Goal: Task Accomplishment & Management: Complete application form

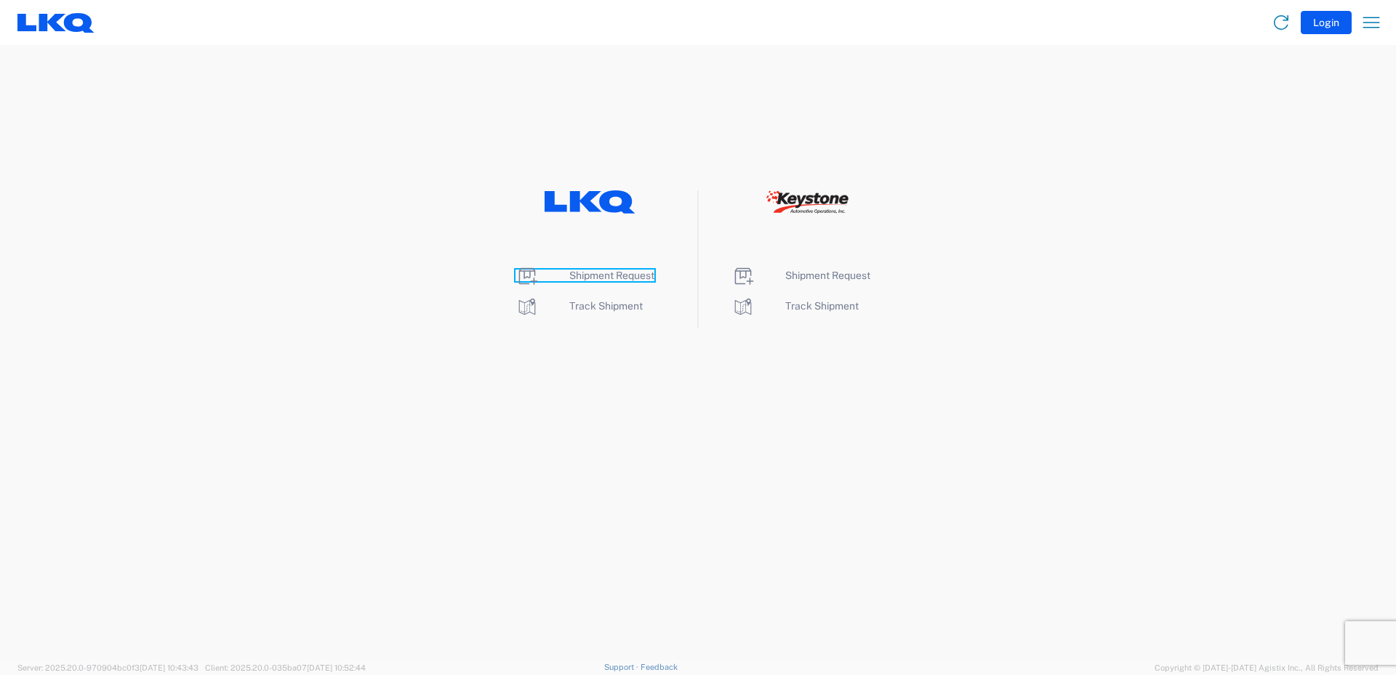
click at [622, 279] on span "Shipment Request" at bounding box center [611, 276] width 85 height 12
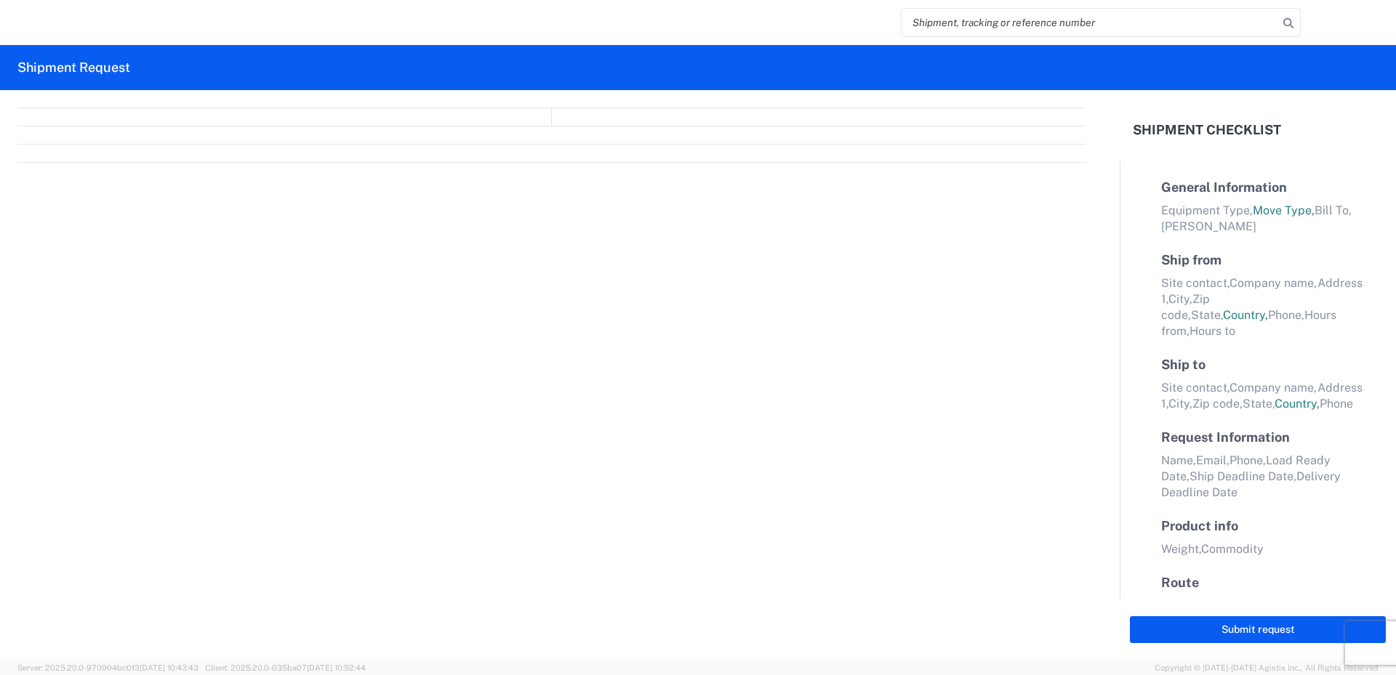
select select "FULL"
select select "LBS"
select select "IN"
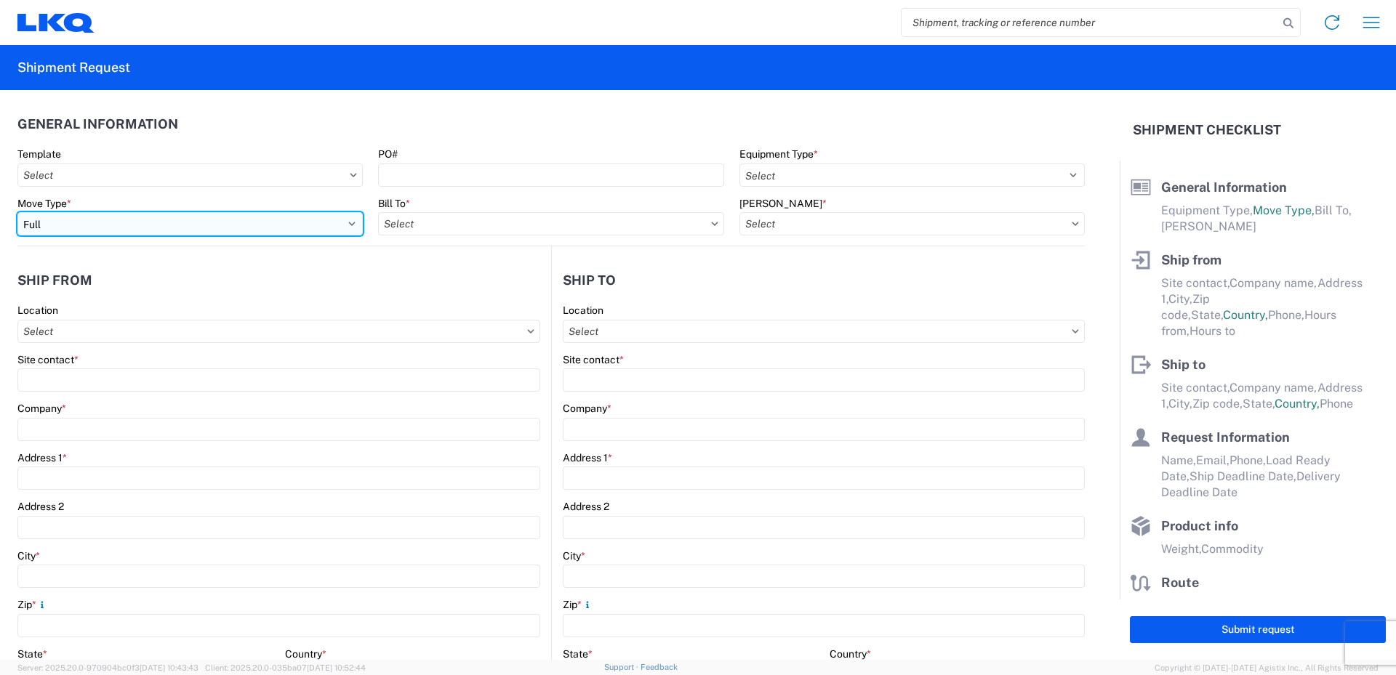
click at [350, 227] on select "Select Full Partial TL" at bounding box center [189, 223] width 345 height 23
select select "PARTIAL_TL"
click at [17, 212] on select "Select Full Partial TL" at bounding box center [189, 223] width 345 height 23
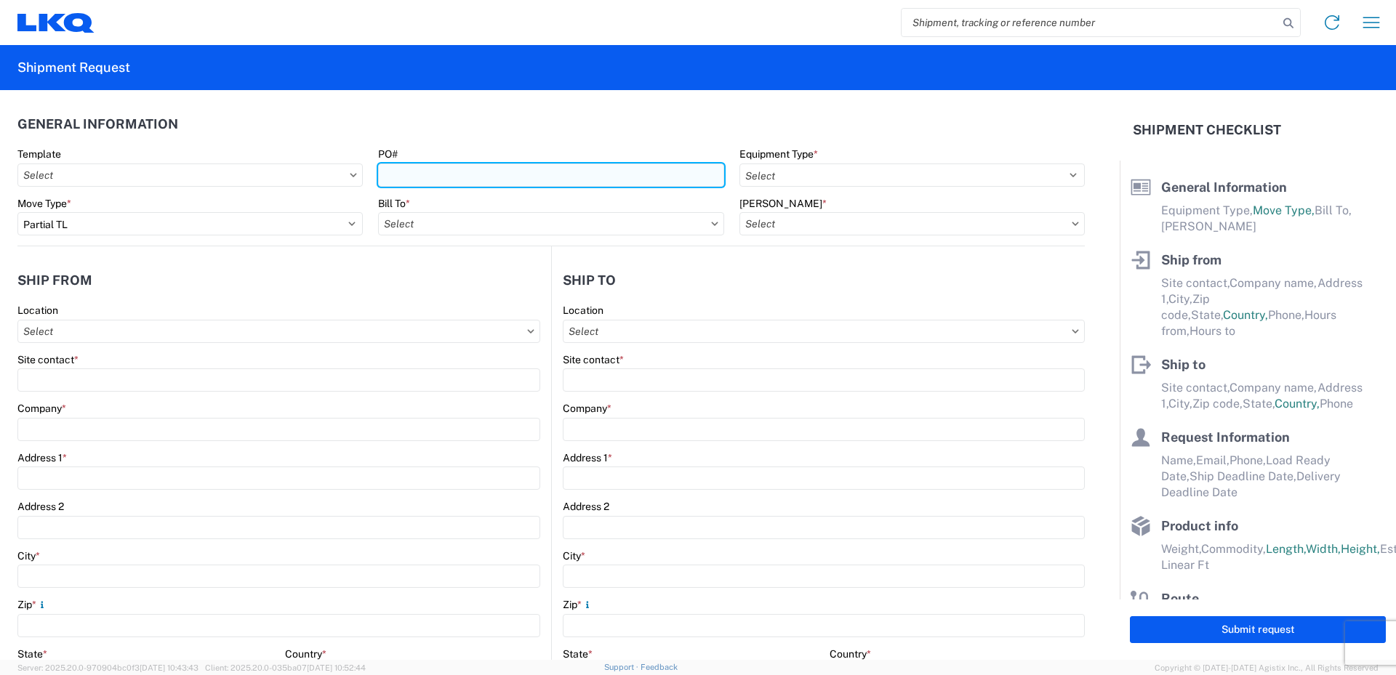
click at [414, 175] on input "PO#" at bounding box center [550, 175] width 345 height 23
type input "52026438-1"
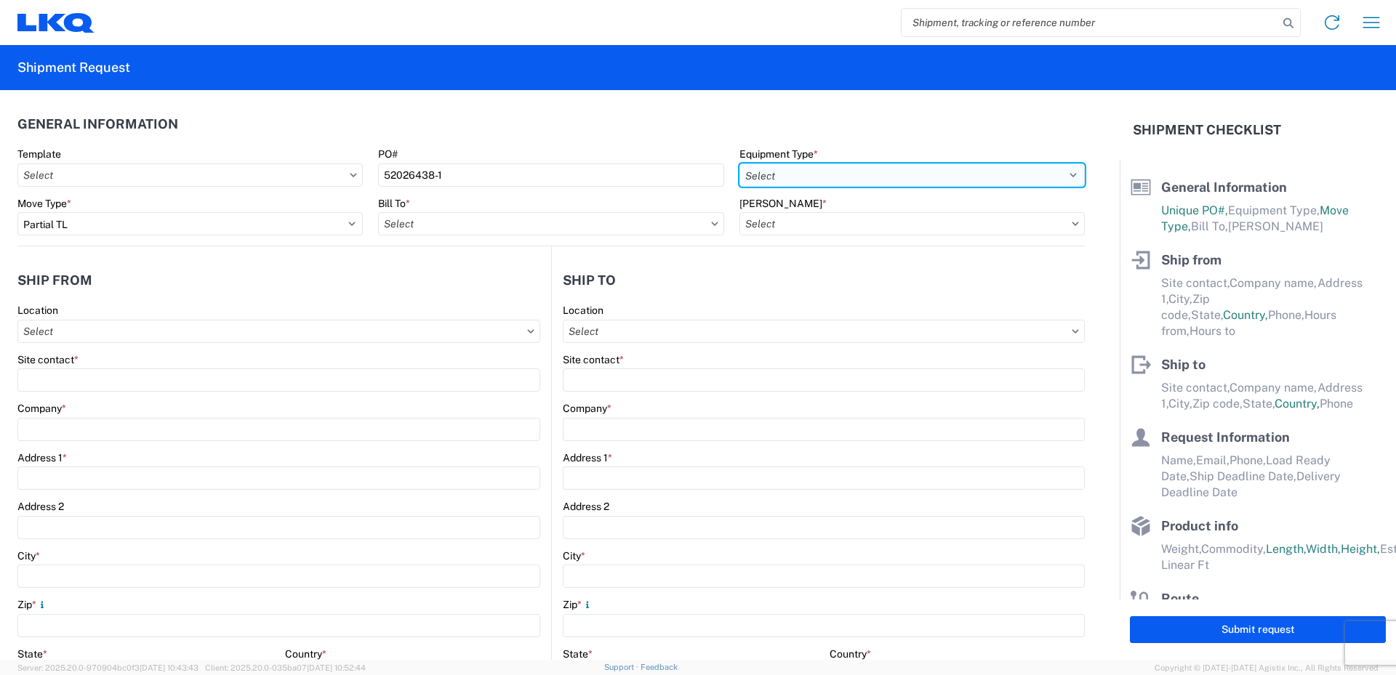
click at [791, 174] on select "Select 53’ Dry Van Flatbed Dropdeck (van) Lowboy (flatbed) Rail" at bounding box center [911, 175] width 345 height 23
select select "STDV"
click at [739, 164] on select "Select 53’ Dry Van Flatbed Dropdeck (van) Lowboy (flatbed) Rail" at bounding box center [911, 175] width 345 height 23
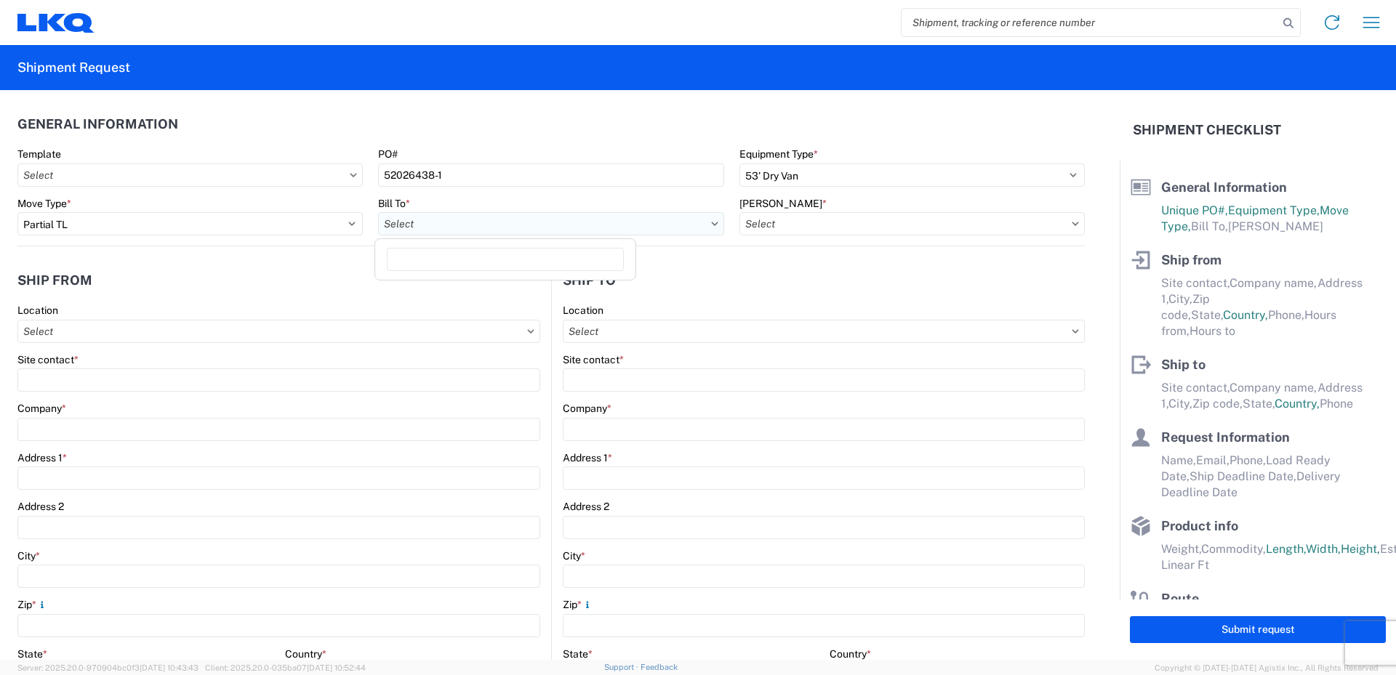
click at [484, 221] on input "text" at bounding box center [550, 223] width 345 height 23
type input "520"
click at [465, 286] on div "3520 - [GEOGRAPHIC_DATA]" at bounding box center [505, 288] width 254 height 23
type input "3520 - [GEOGRAPHIC_DATA]"
click at [818, 225] on input "text" at bounding box center [911, 223] width 345 height 23
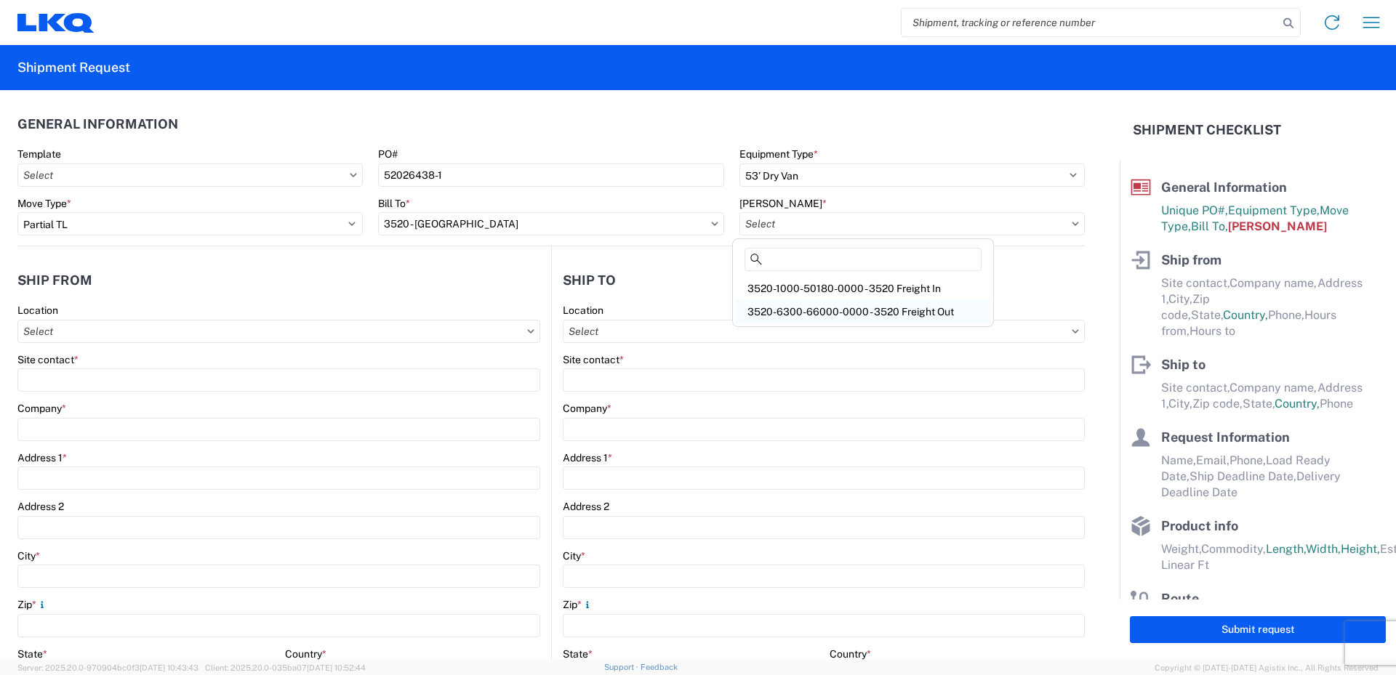
click at [797, 309] on div "3520-6300-66000-0000 - 3520 Freight Out" at bounding box center [863, 311] width 254 height 23
type input "3520-6300-66000-0000 - 3520 Freight Out"
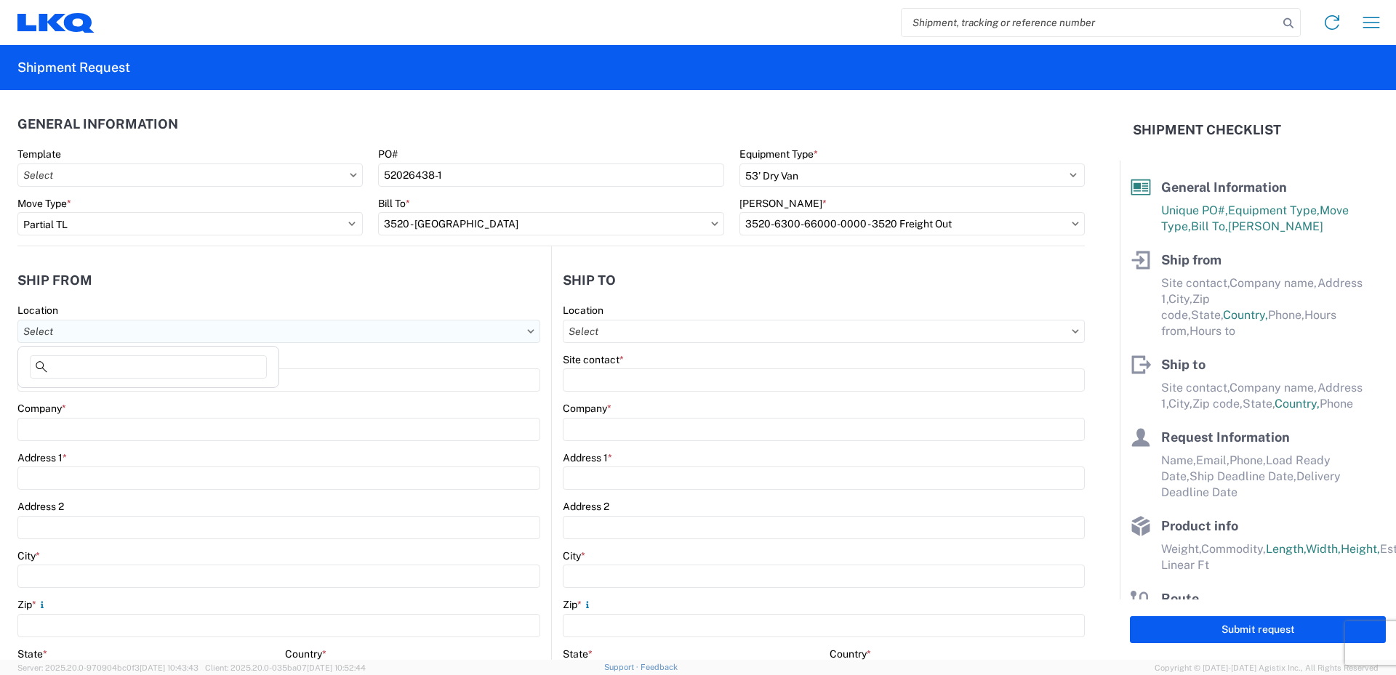
click at [87, 330] on input "text" at bounding box center [278, 331] width 523 height 23
type input "520"
click at [84, 389] on div "3520 - [GEOGRAPHIC_DATA]" at bounding box center [148, 396] width 254 height 23
type input "3520 - [GEOGRAPHIC_DATA]"
type input "FinishMaster [GEOGRAPHIC_DATA]"
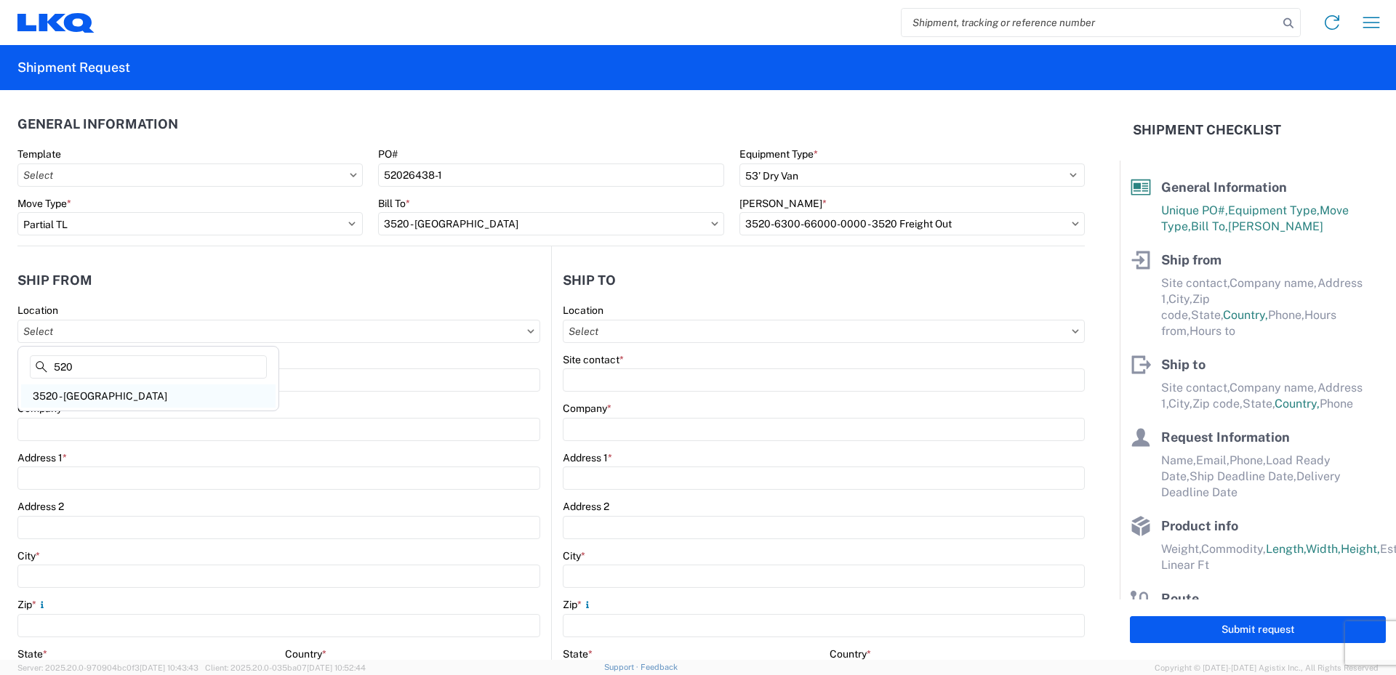
type input "[STREET_ADDRESS]"
type input "Suite 200"
type input "[GEOGRAPHIC_DATA]"
type input "75050"
select select "[GEOGRAPHIC_DATA]"
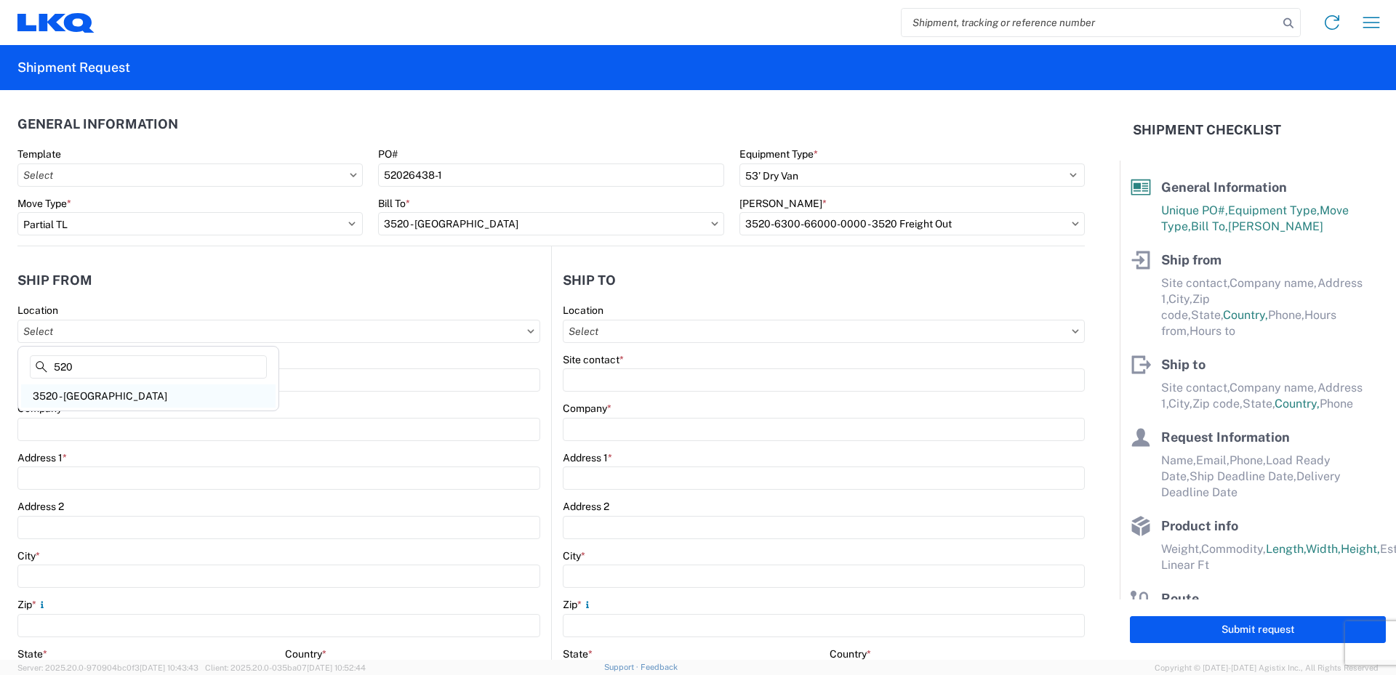
select select "US"
type input "08:00"
type input "14:00"
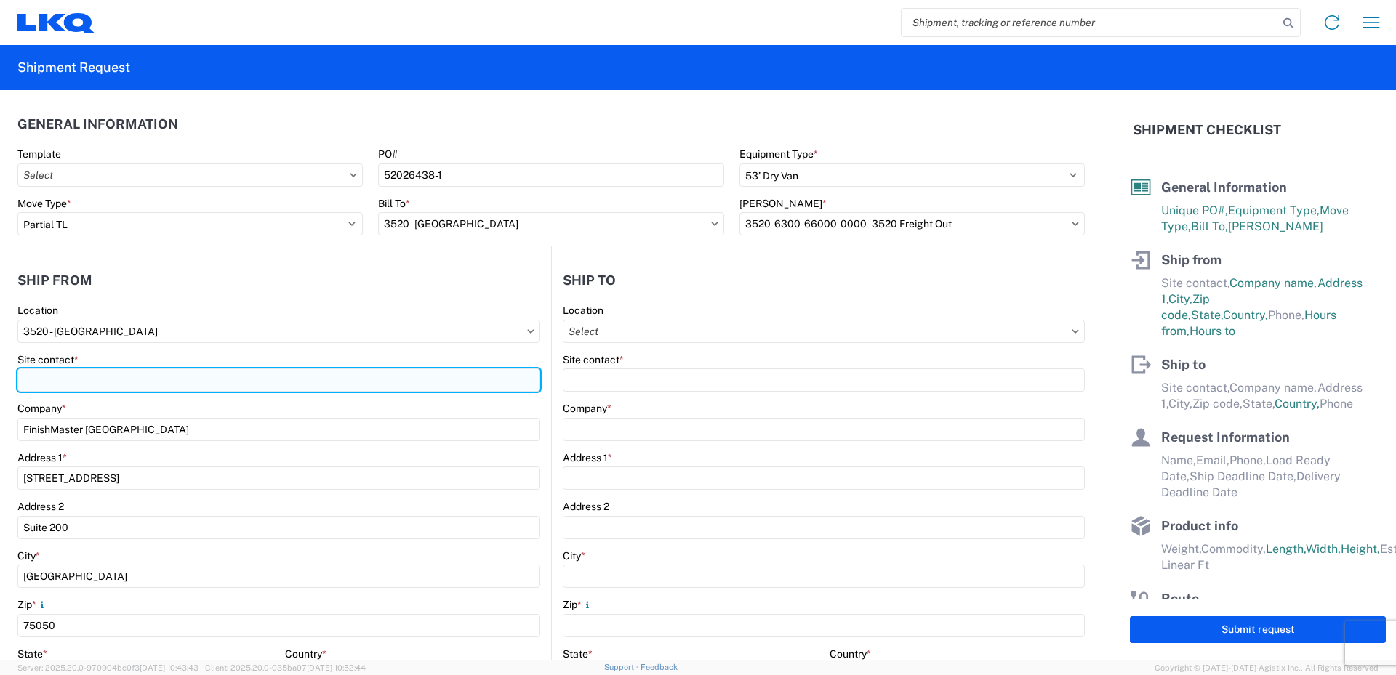
click at [87, 380] on input "Site contact *" at bounding box center [278, 380] width 523 height 23
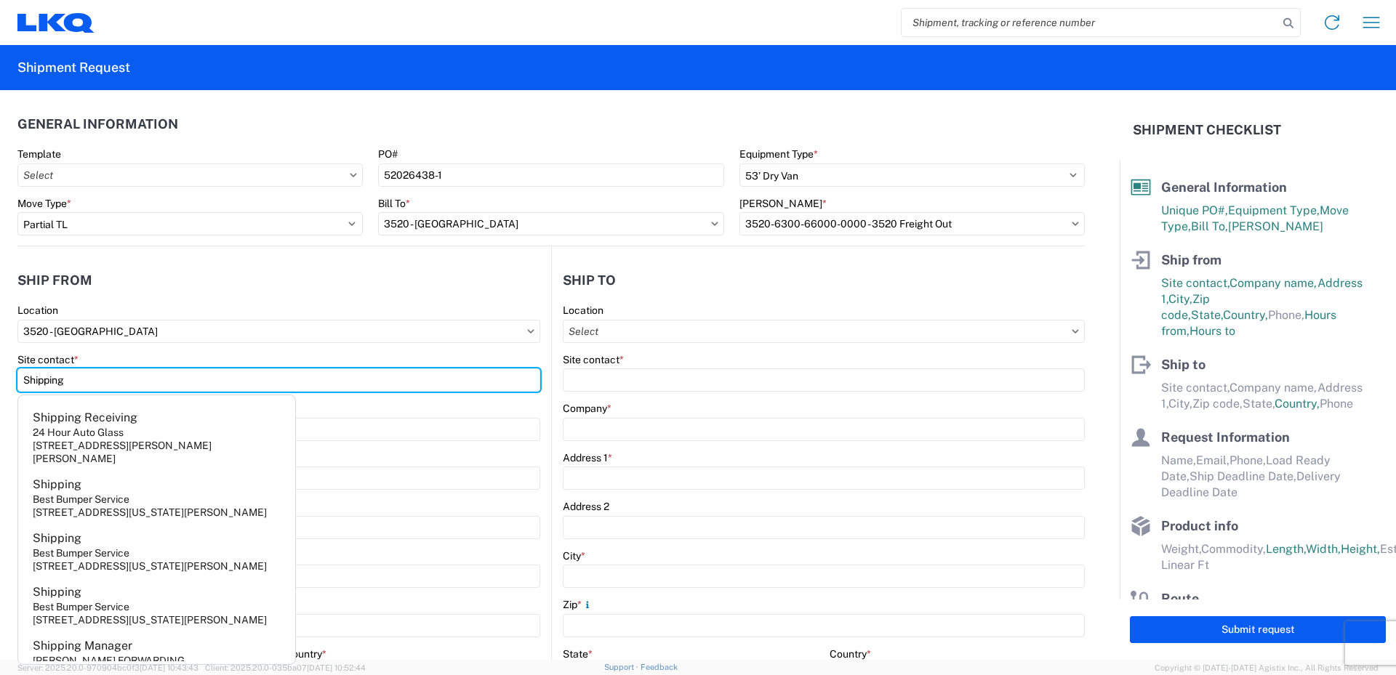
type input "Shipping"
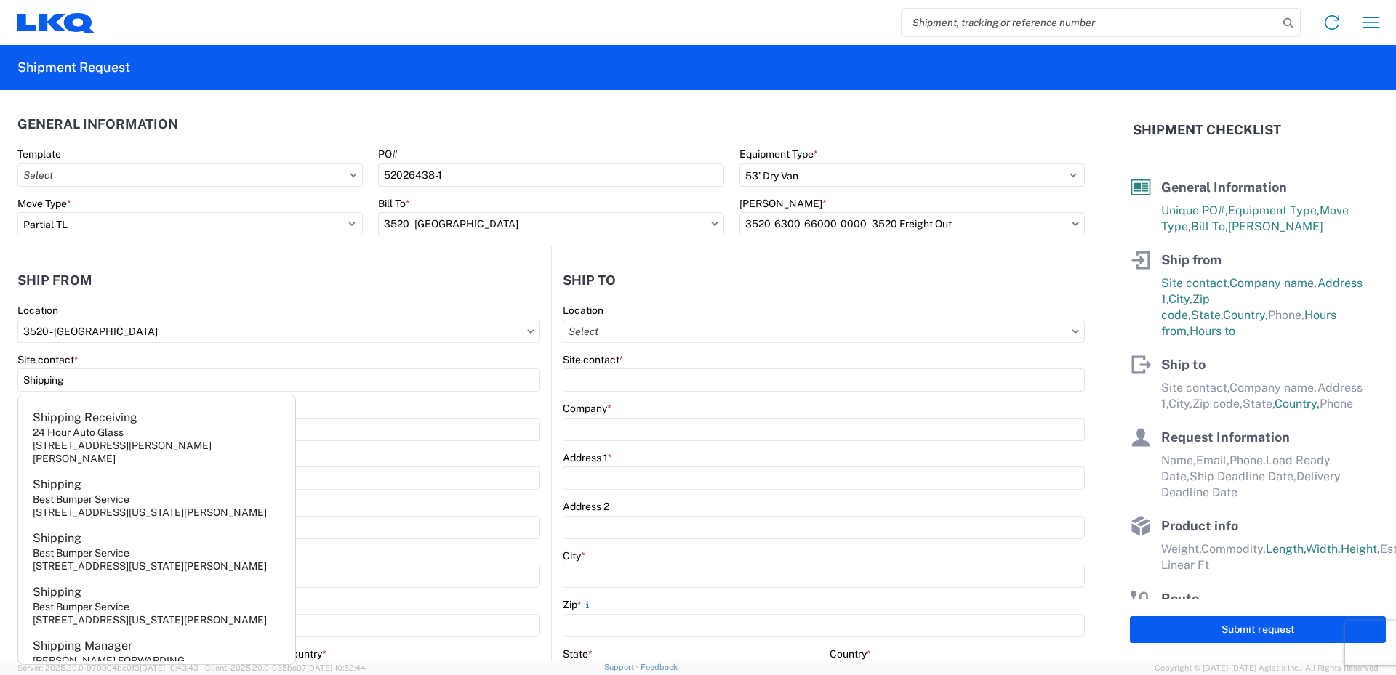
click at [172, 358] on div "Site contact *" at bounding box center [278, 359] width 523 height 13
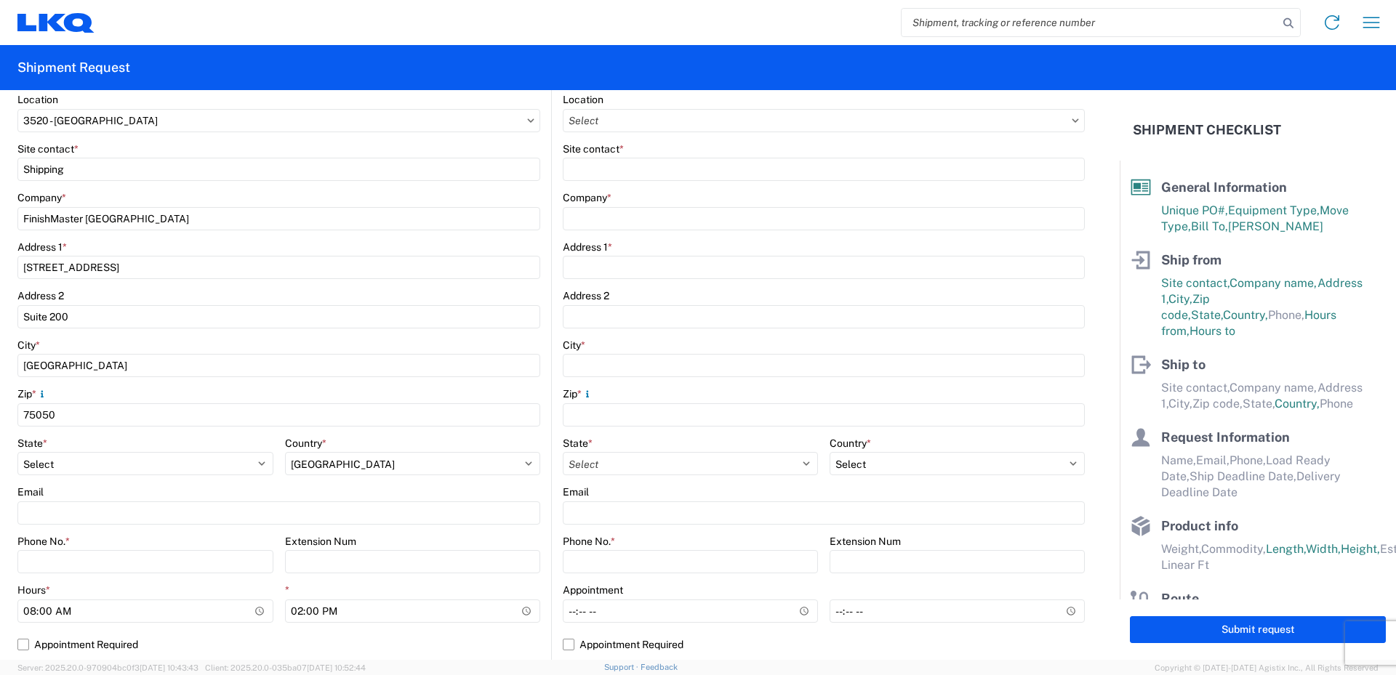
scroll to position [218, 0]
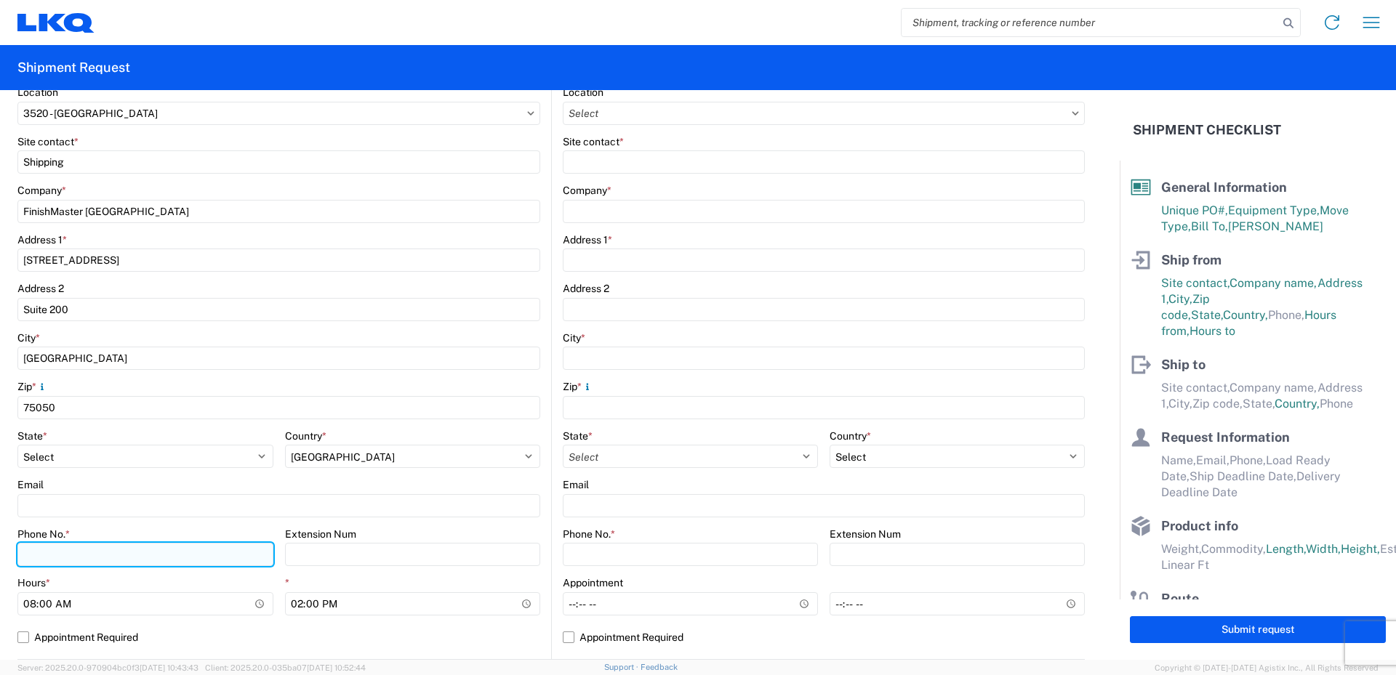
click at [62, 554] on input "Phone No. *" at bounding box center [145, 554] width 256 height 23
type input "[PHONE_NUMBER]"
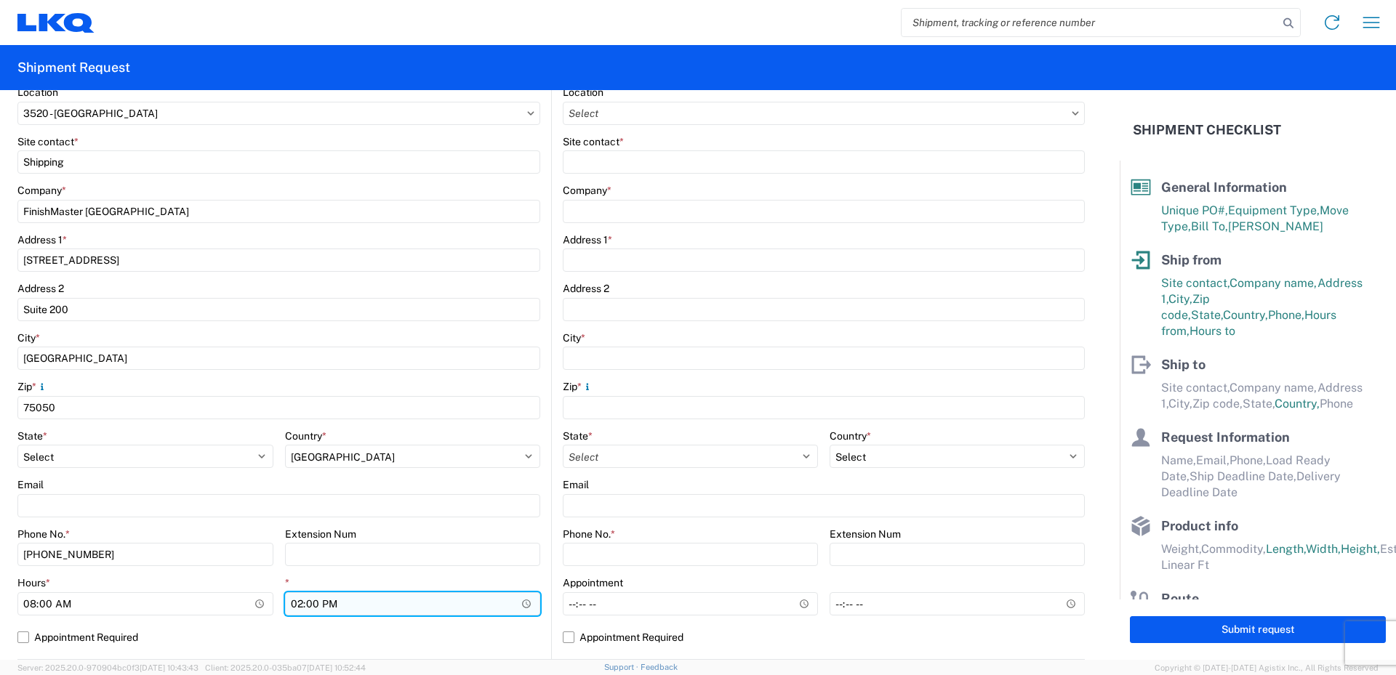
click at [294, 606] on input "14:00" at bounding box center [413, 604] width 256 height 23
type input "18:00"
click at [355, 573] on agx-form-control-wrapper-v2 "Extension Num" at bounding box center [413, 552] width 256 height 49
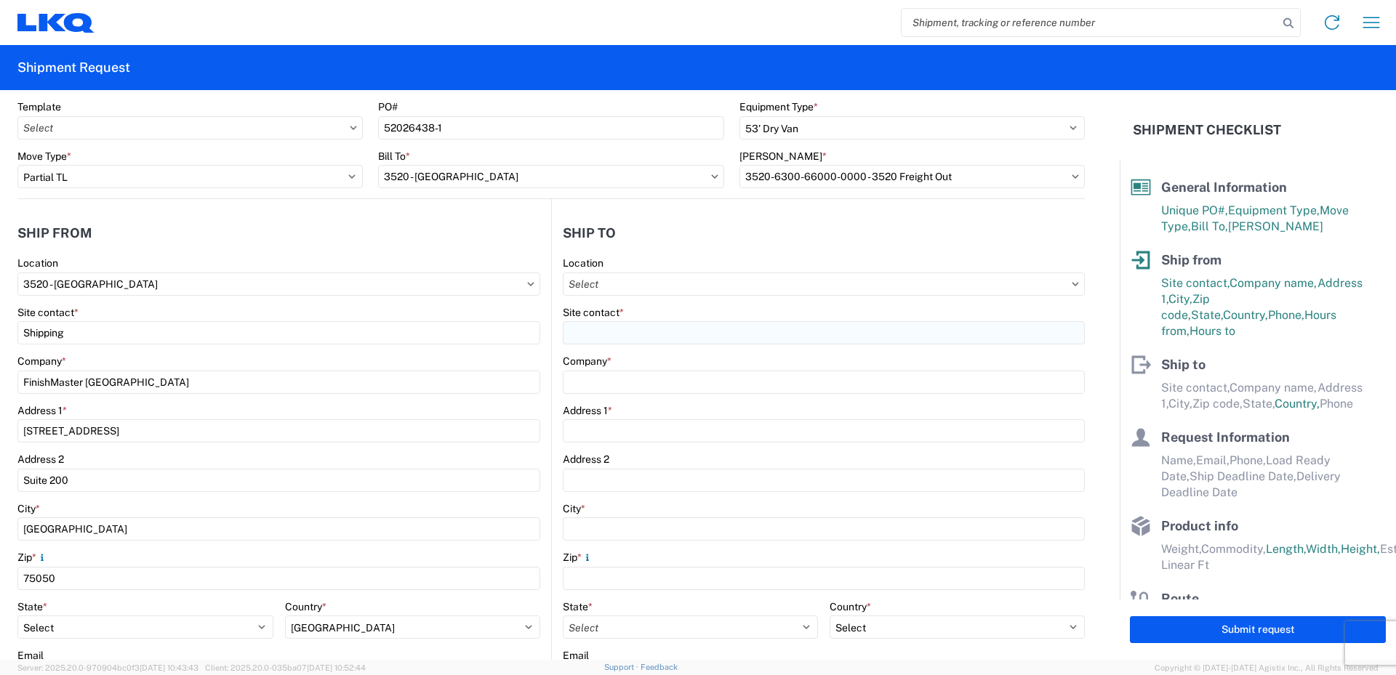
scroll to position [73, 0]
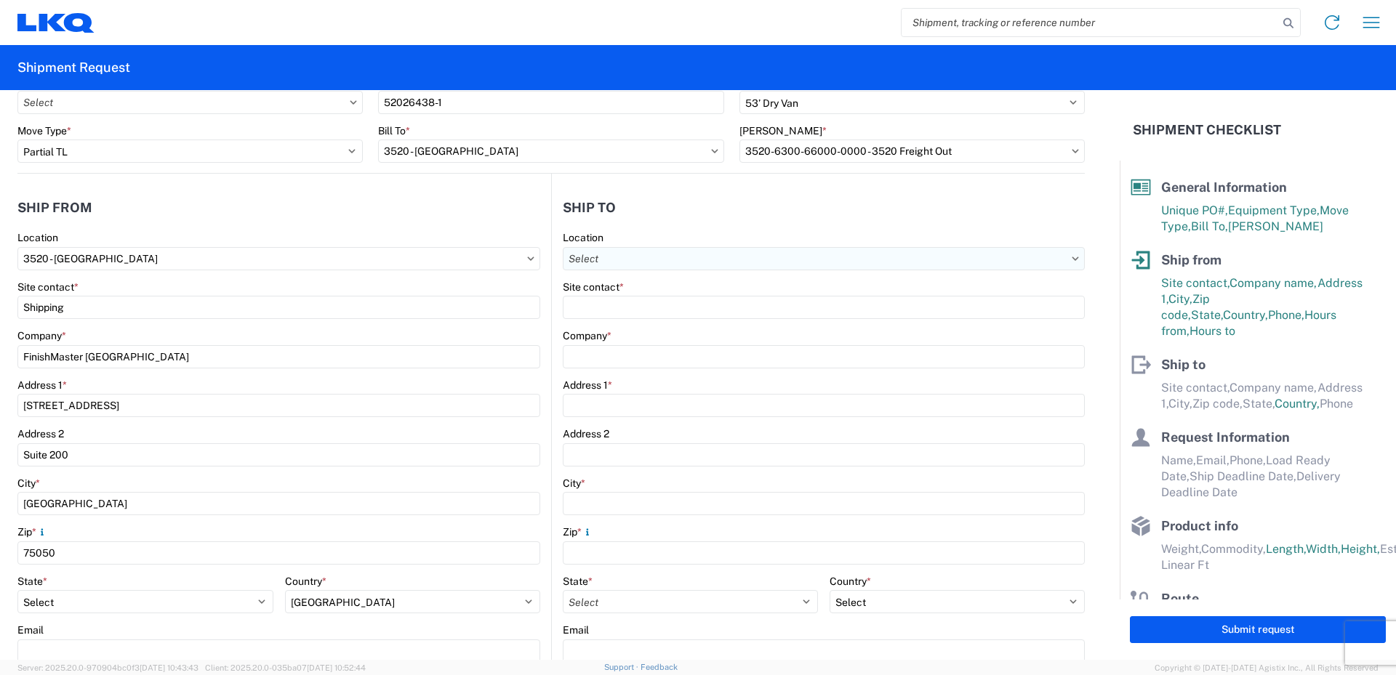
click at [611, 259] on input "text" at bounding box center [824, 258] width 522 height 23
type input "030"
click at [622, 321] on div "3030 - [GEOGRAPHIC_DATA] (030)" at bounding box center [688, 323] width 254 height 23
type input "3030 - [GEOGRAPHIC_DATA] (030)"
type input "LKQ Corporation"
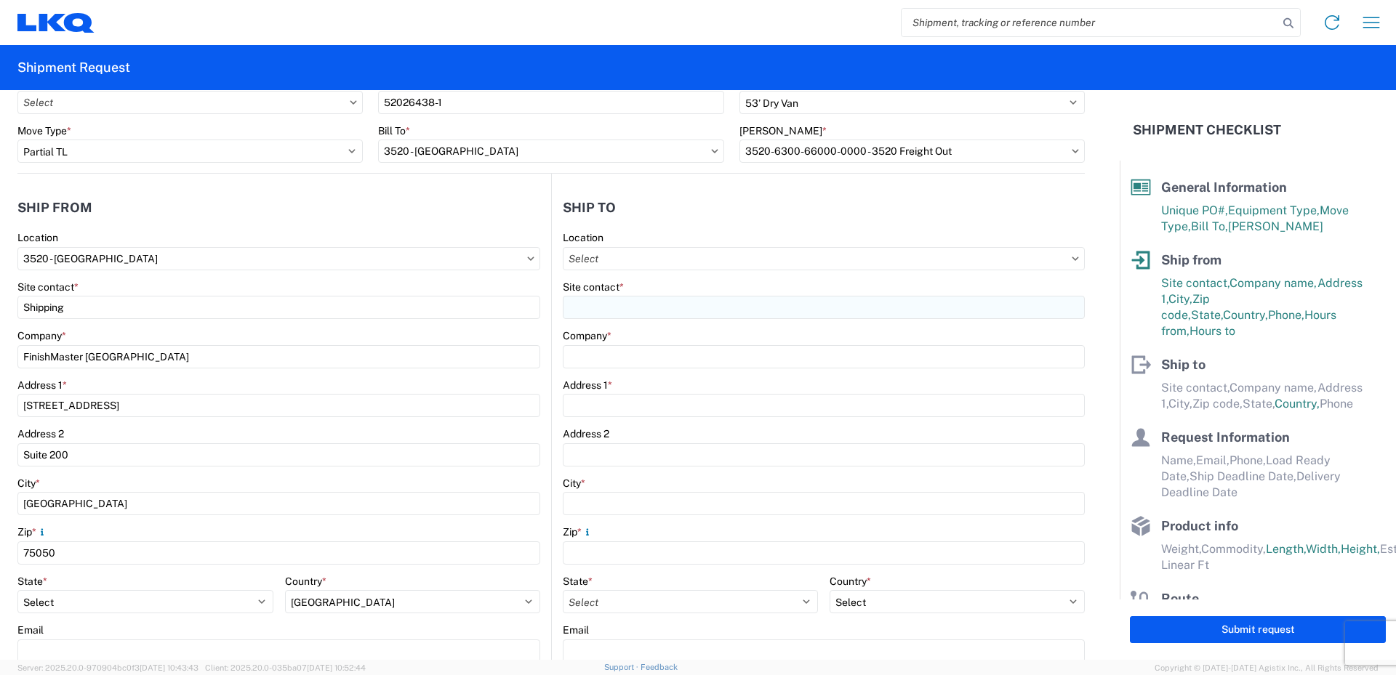
type input "[STREET_ADDRESS]"
type input "Aurora"
type input "80011"
select select "CO"
select select "US"
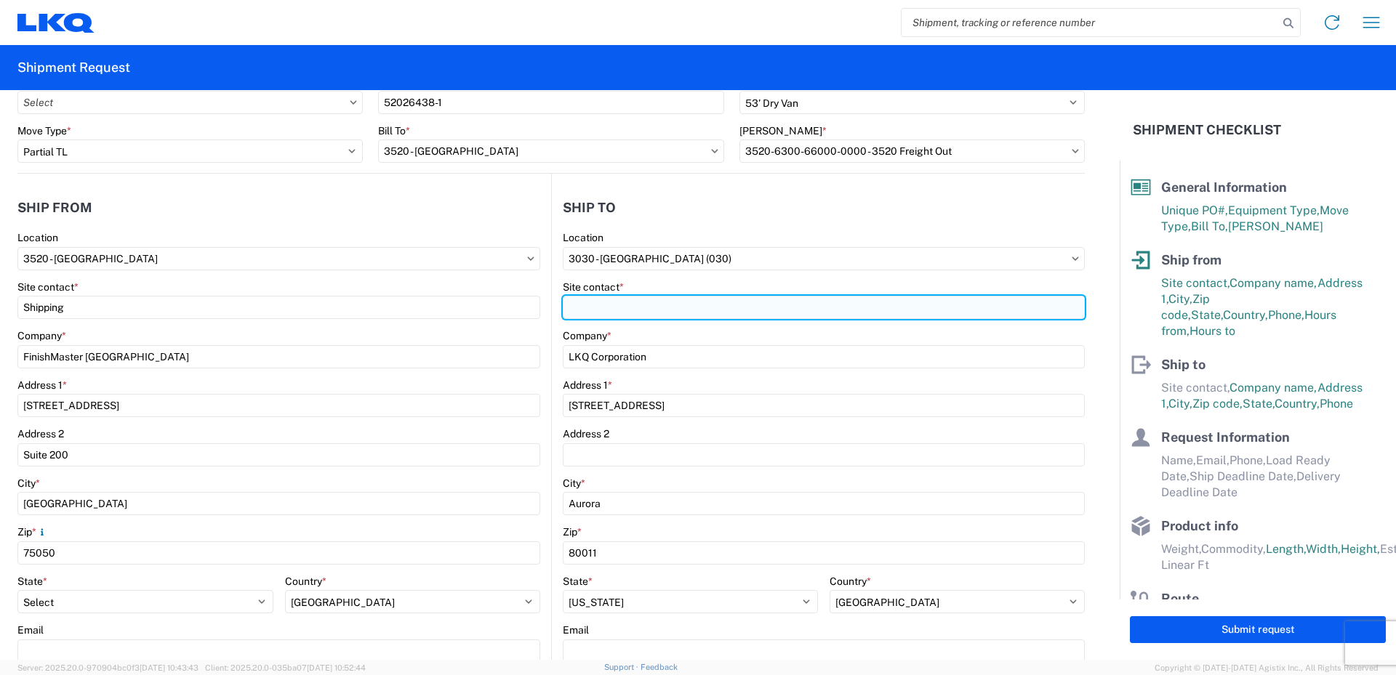
click at [620, 309] on input "Site contact *" at bounding box center [824, 307] width 522 height 23
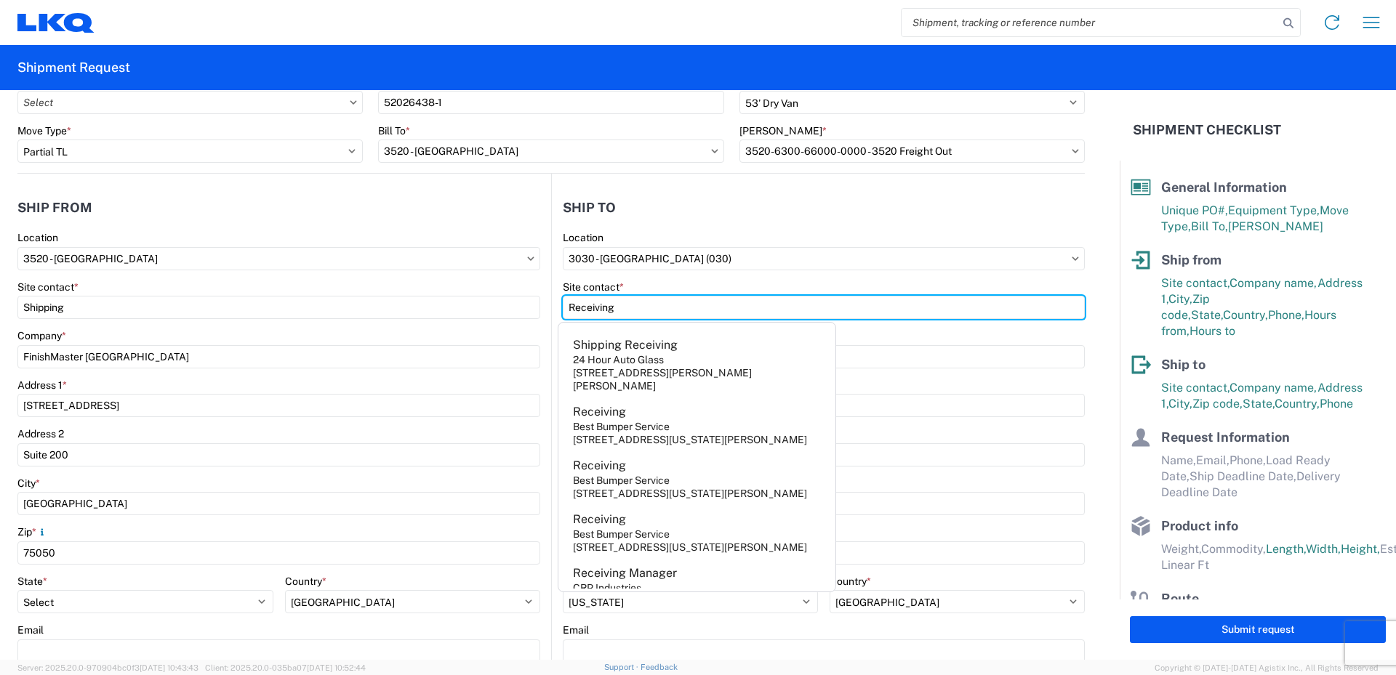
type input "Receiving"
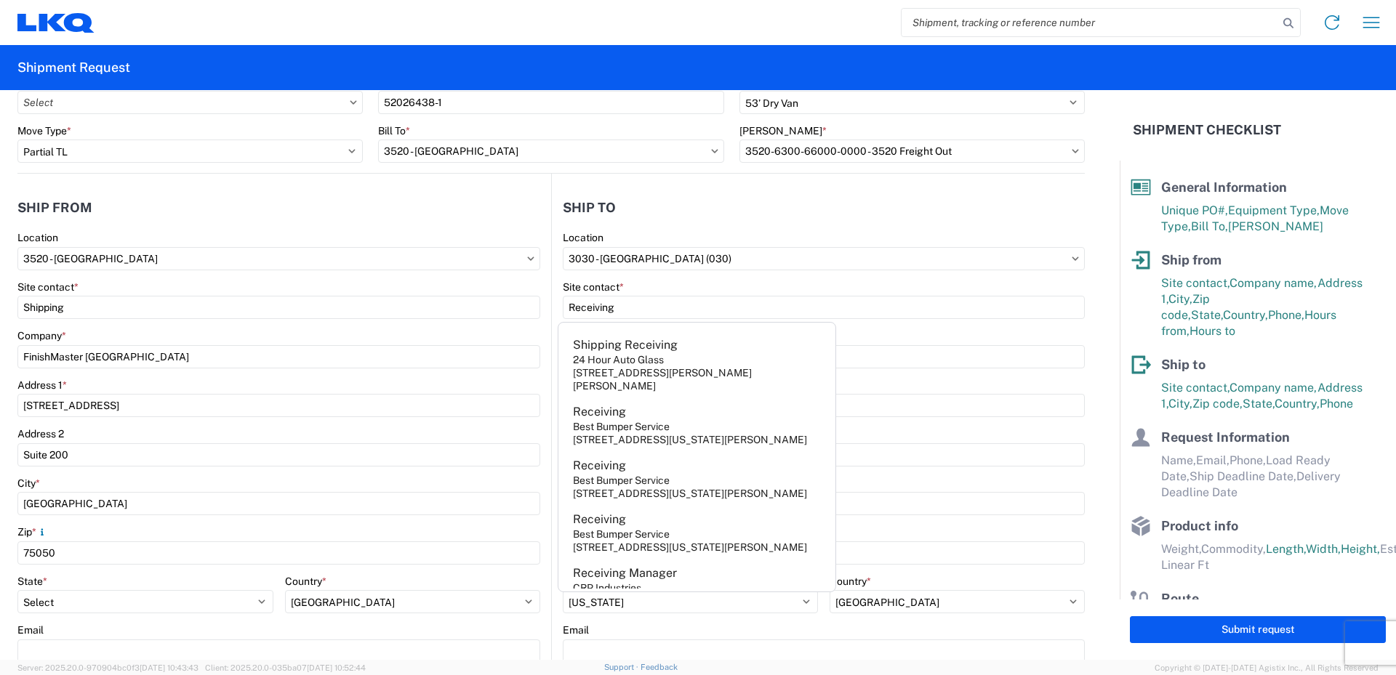
click at [651, 285] on div "Site contact *" at bounding box center [824, 287] width 522 height 13
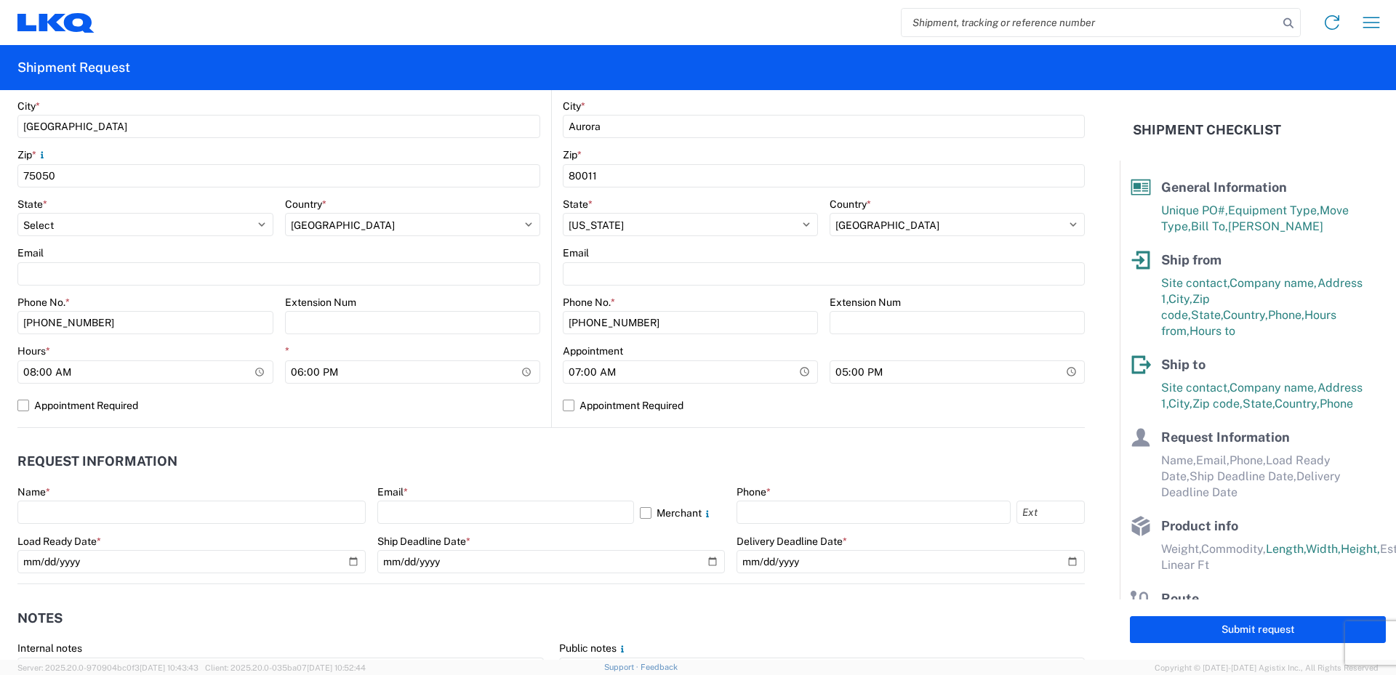
scroll to position [509, 0]
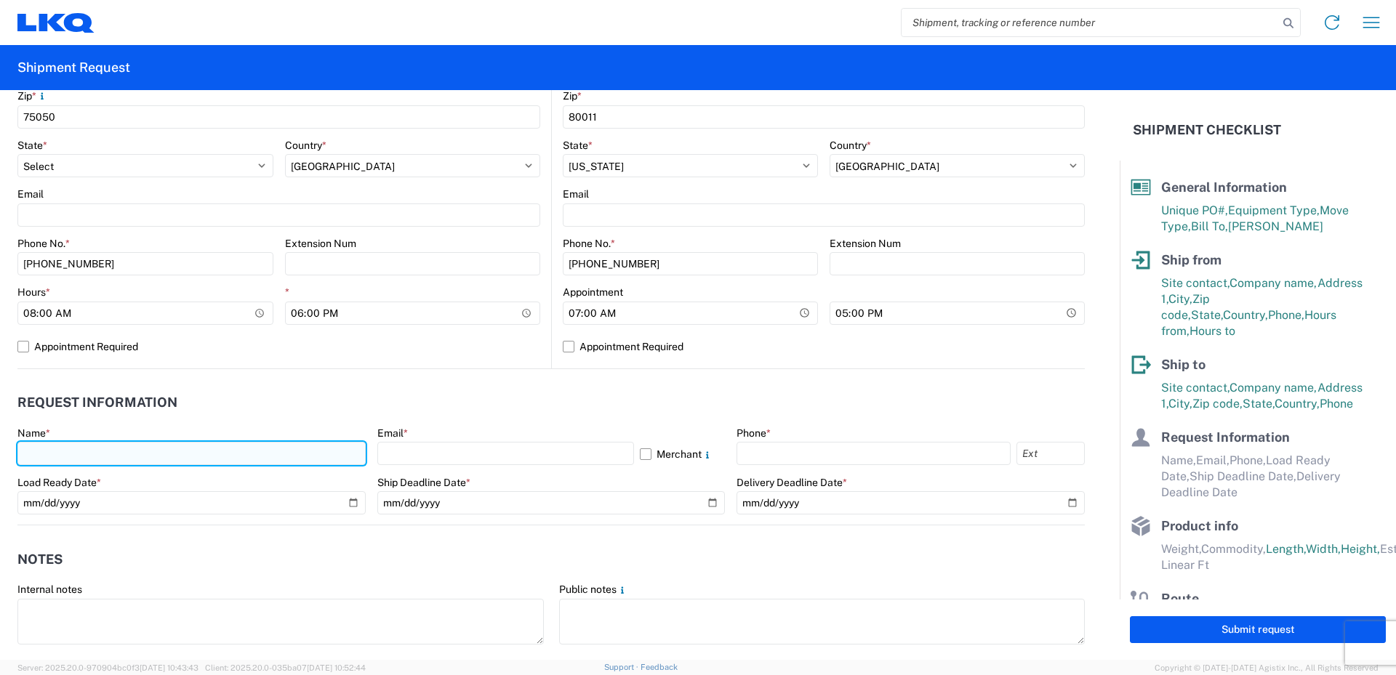
click at [48, 452] on input "text" at bounding box center [191, 453] width 348 height 23
type input "[PERSON_NAME]"
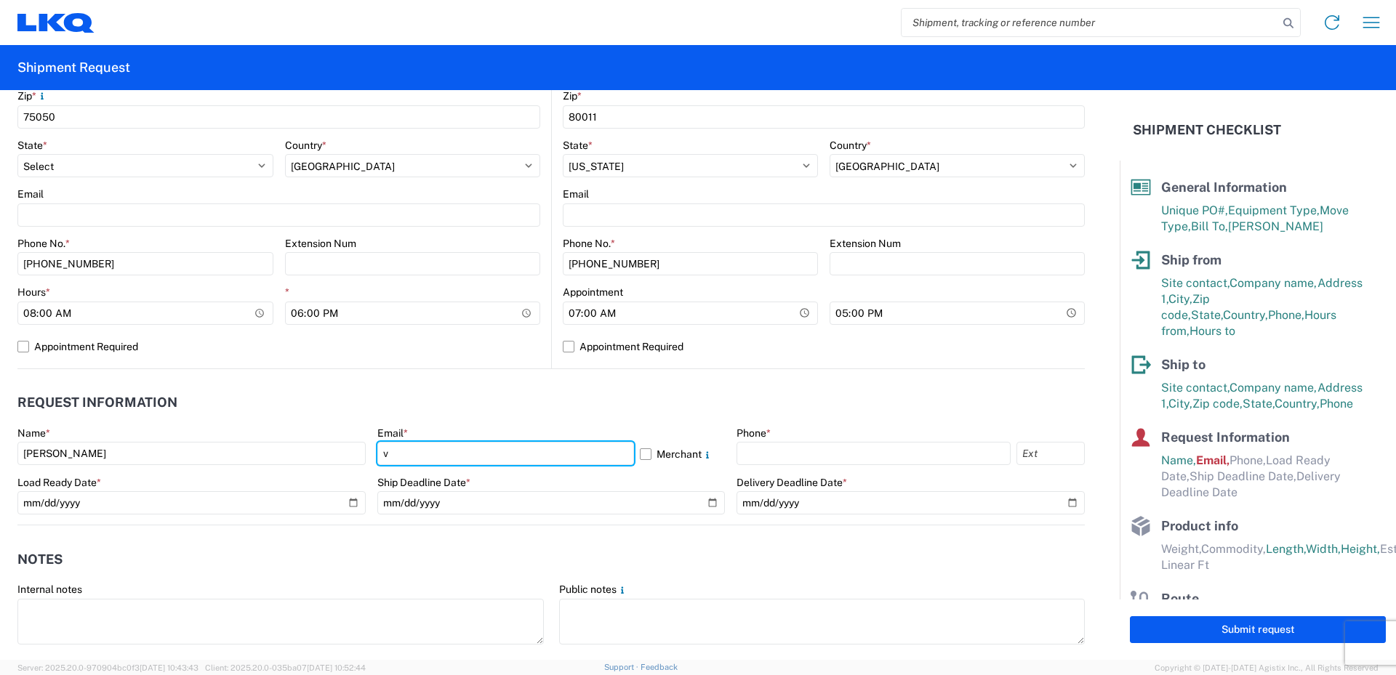
type input "[EMAIL_ADDRESS][DOMAIN_NAME]"
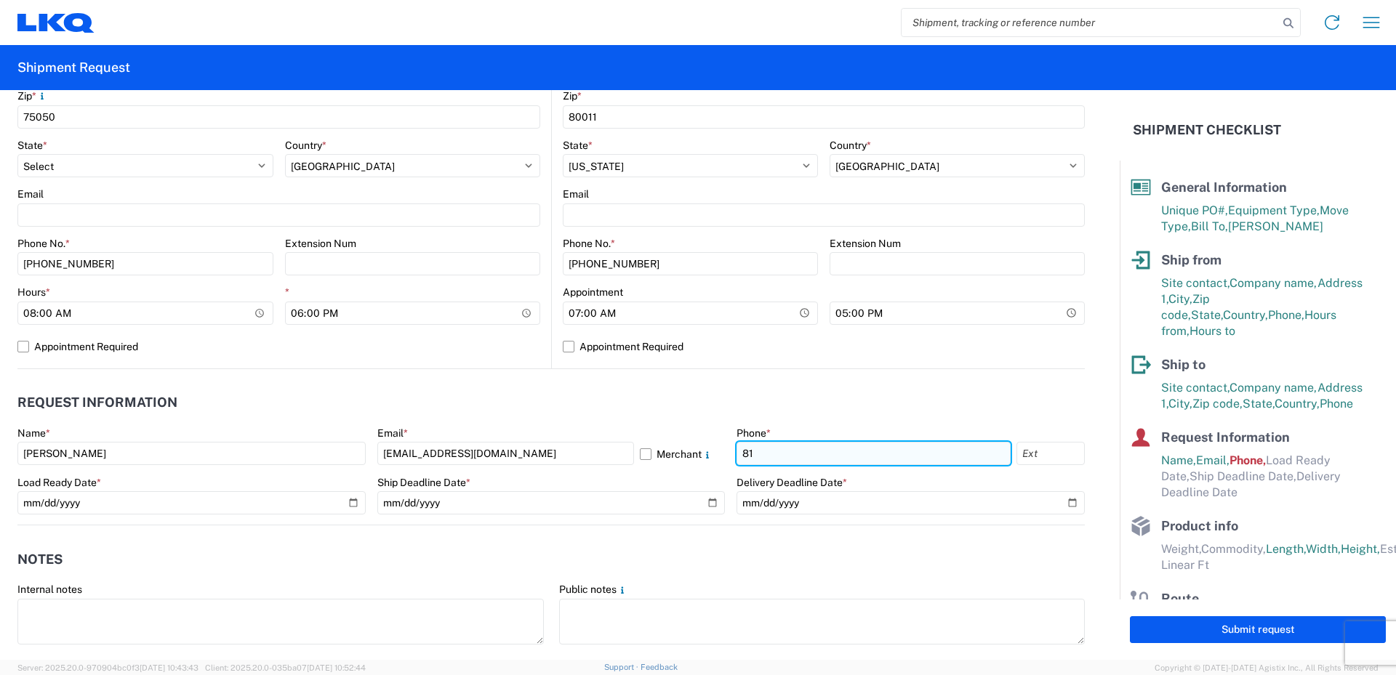
type input "8"
type input "[PHONE_NUMBER]"
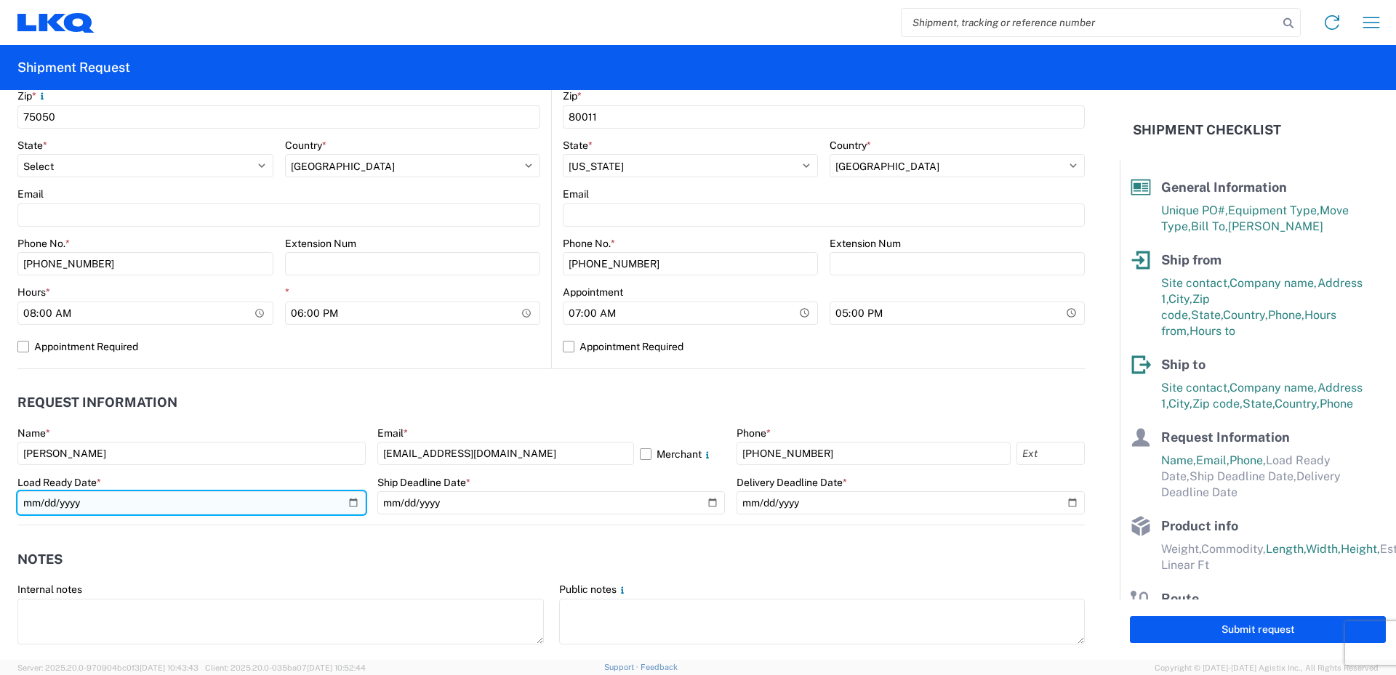
click at [350, 504] on input "date" at bounding box center [191, 502] width 348 height 23
type input "[DATE]"
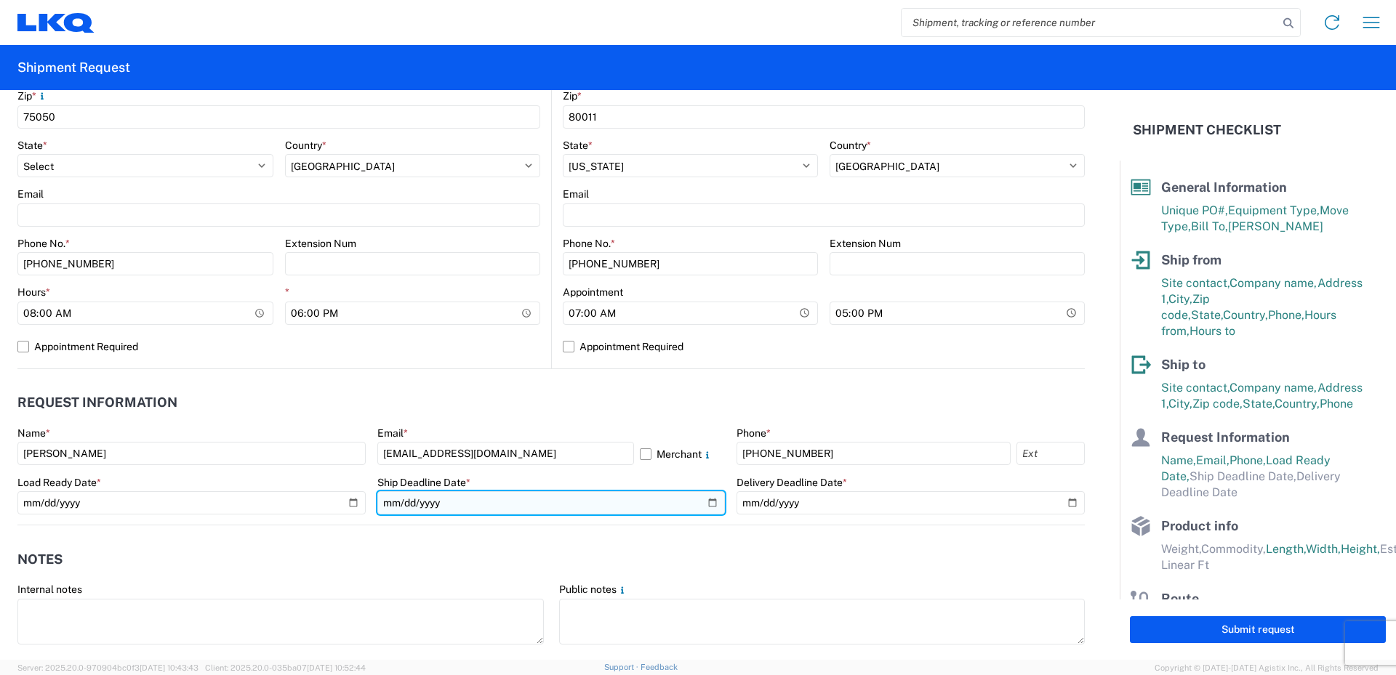
click at [712, 507] on input "date" at bounding box center [551, 502] width 348 height 23
type input "[DATE]"
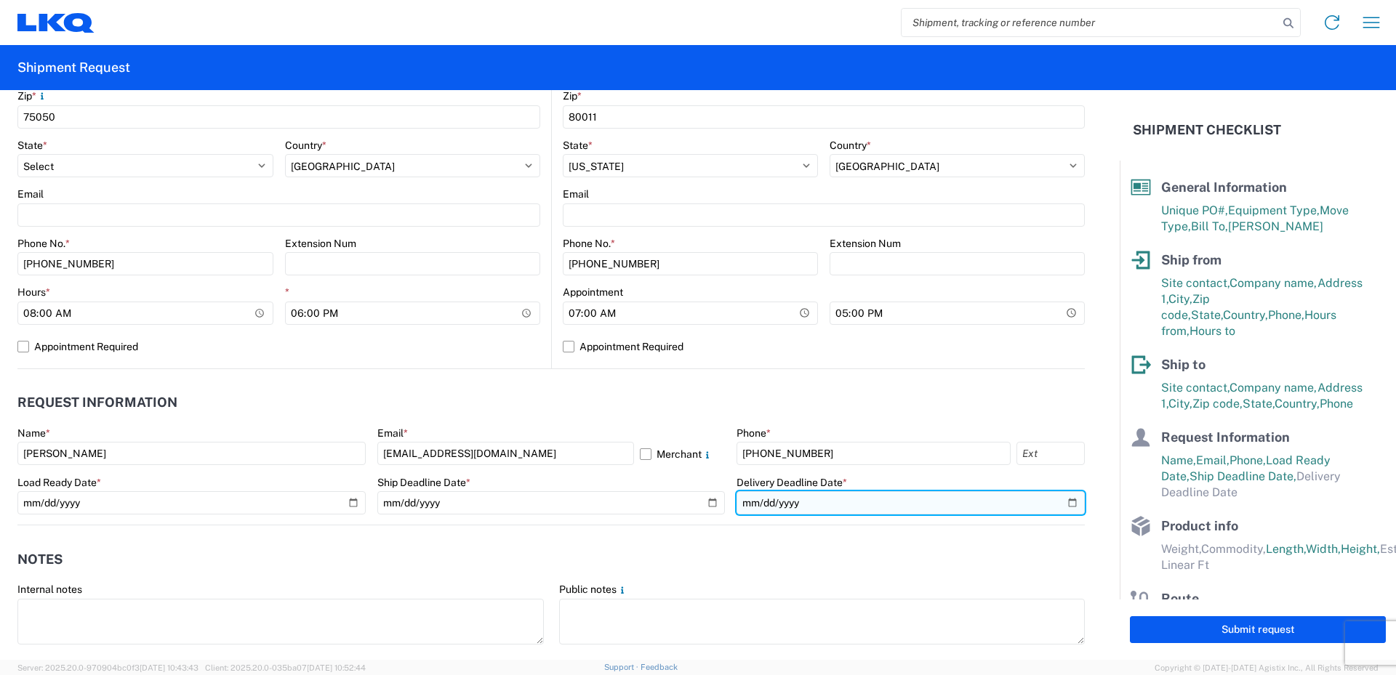
click at [1059, 502] on input "date" at bounding box center [910, 502] width 348 height 23
type input "[DATE]"
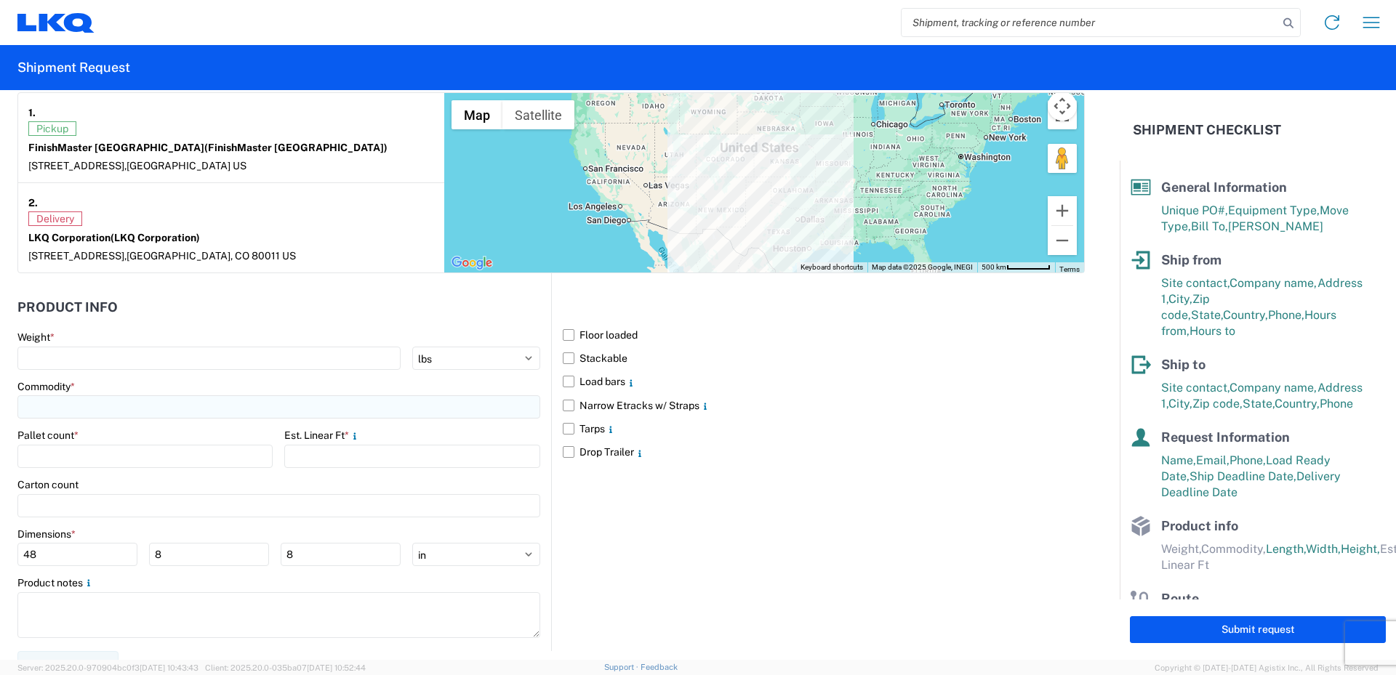
scroll to position [1163, 0]
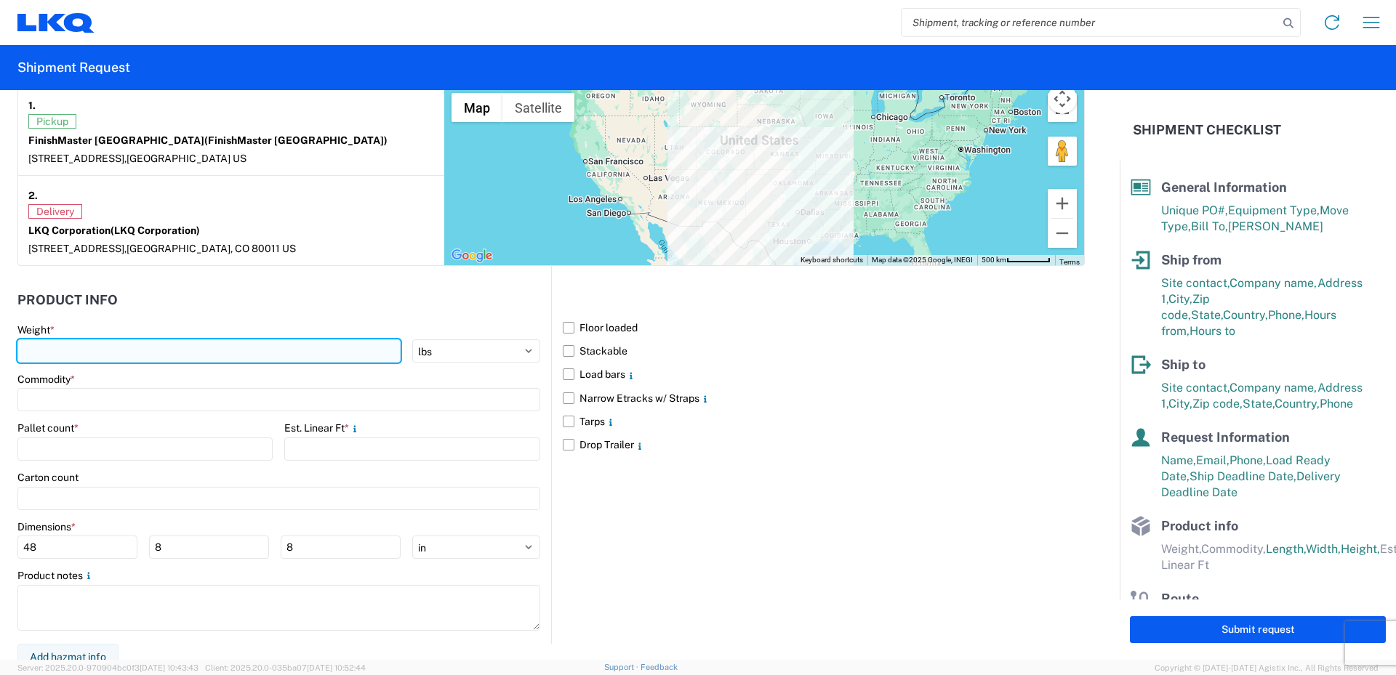
click at [192, 350] on input "number" at bounding box center [208, 351] width 383 height 23
type input "12319"
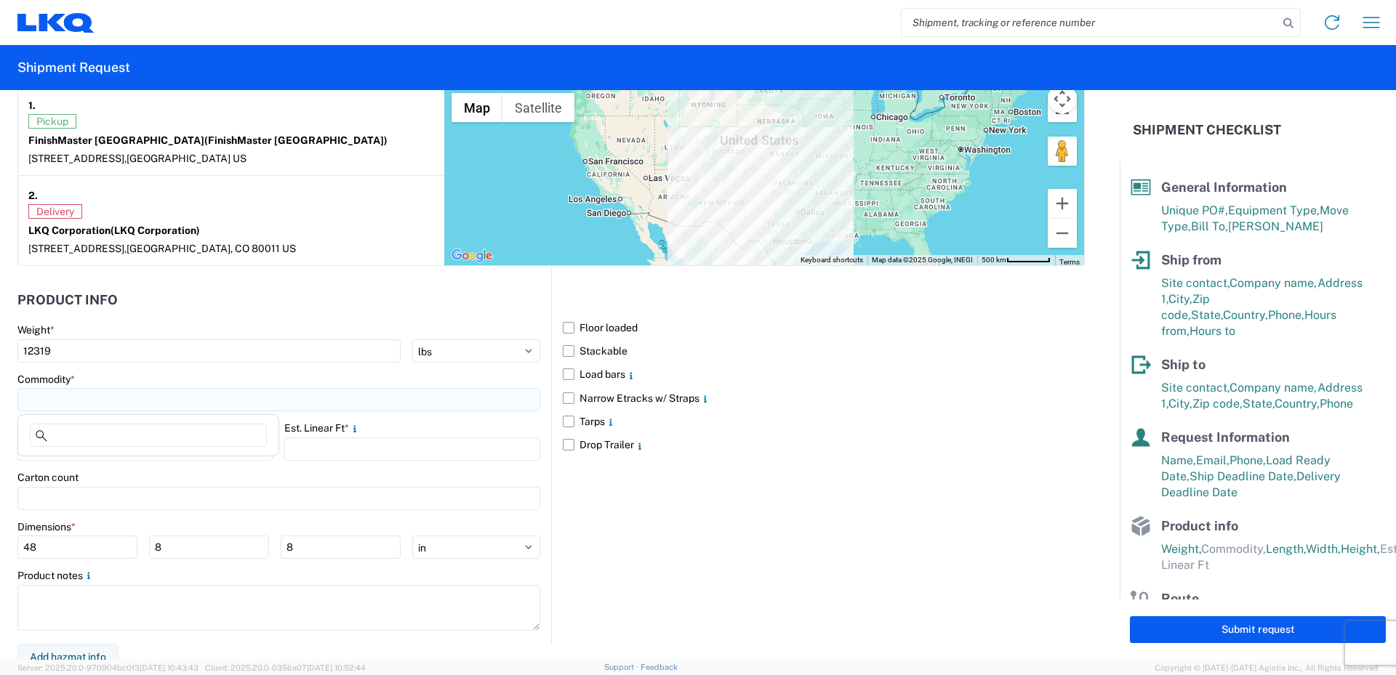
click at [138, 399] on input at bounding box center [278, 399] width 523 height 23
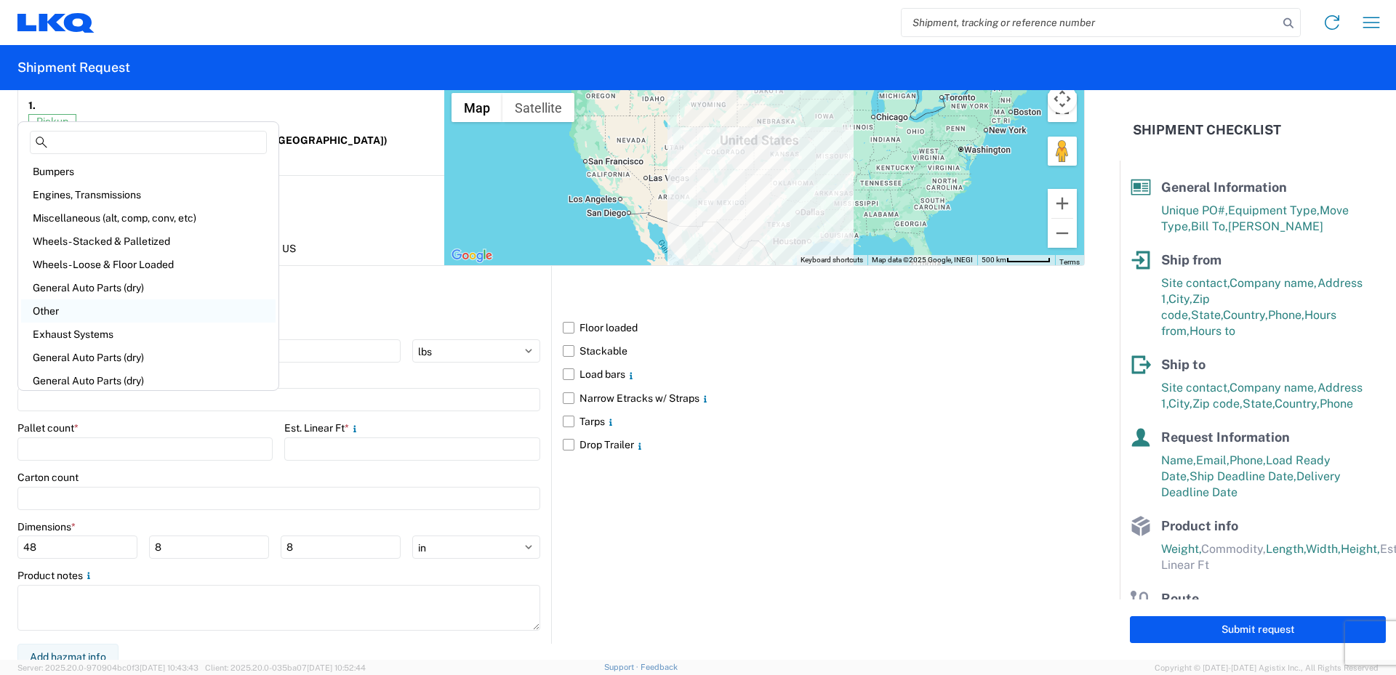
click at [84, 310] on div "Other" at bounding box center [148, 311] width 254 height 23
type input "Other"
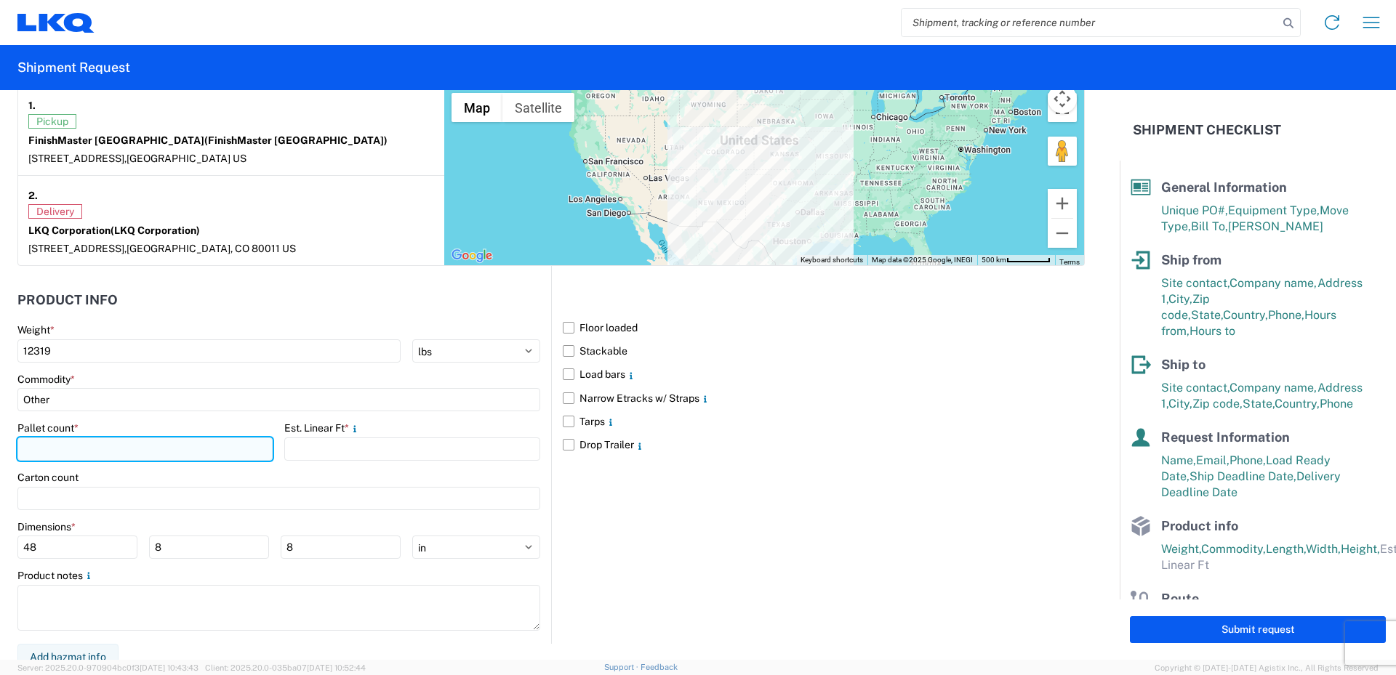
click at [76, 445] on input "number" at bounding box center [144, 449] width 255 height 23
type input "11"
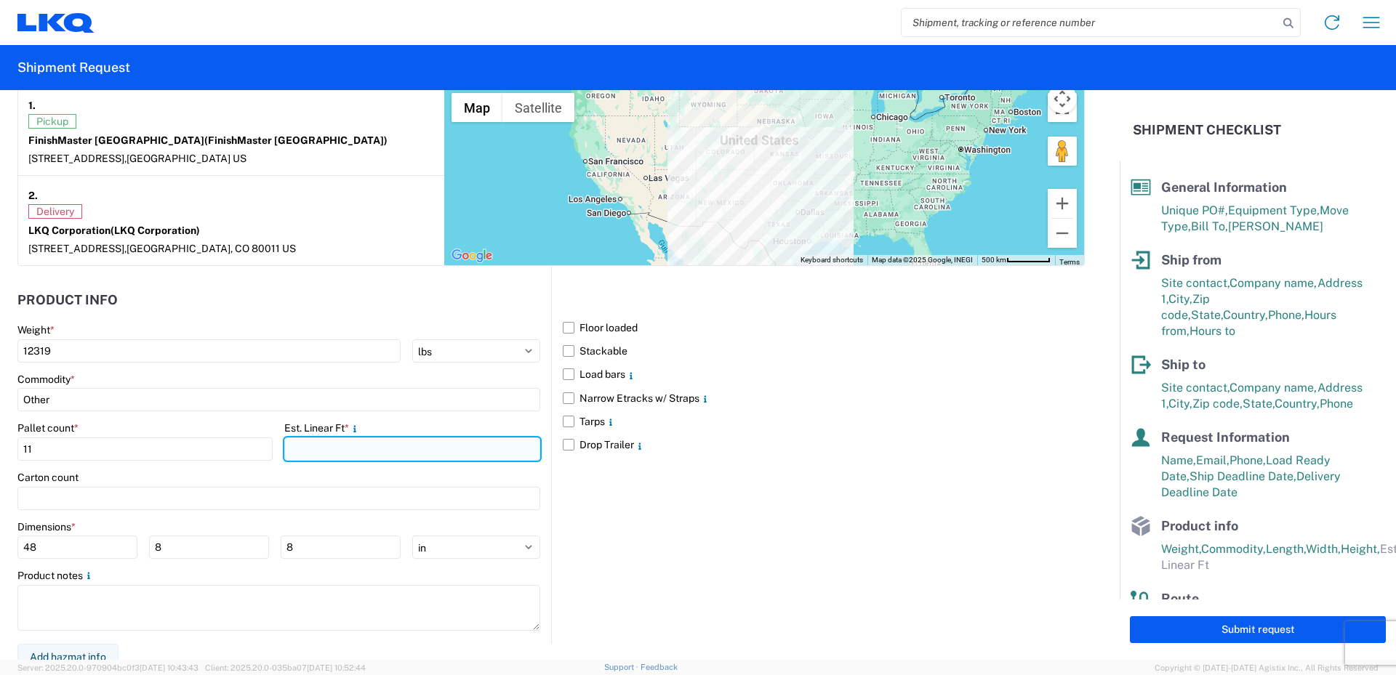
click at [313, 448] on input "number" at bounding box center [411, 449] width 255 height 23
type input "24"
click at [188, 473] on div "Carton count" at bounding box center [278, 477] width 523 height 13
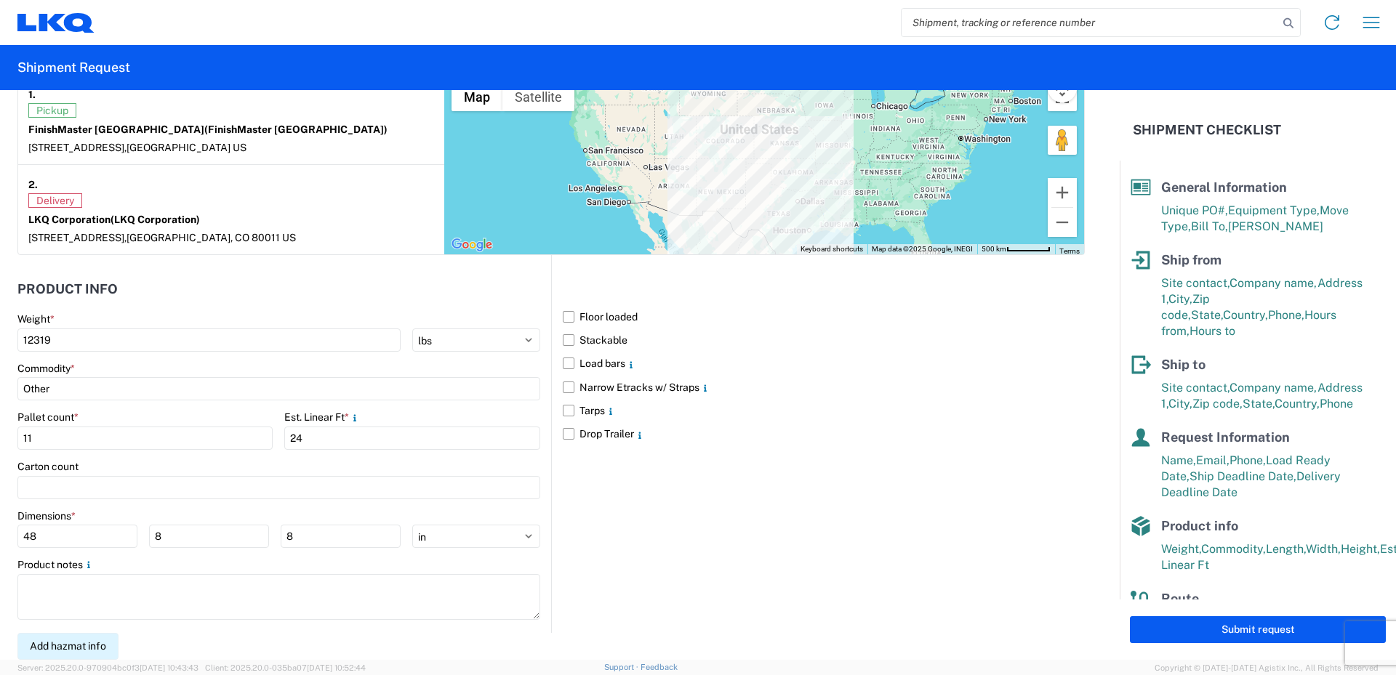
click at [80, 649] on button "Add hazmat info" at bounding box center [67, 646] width 101 height 27
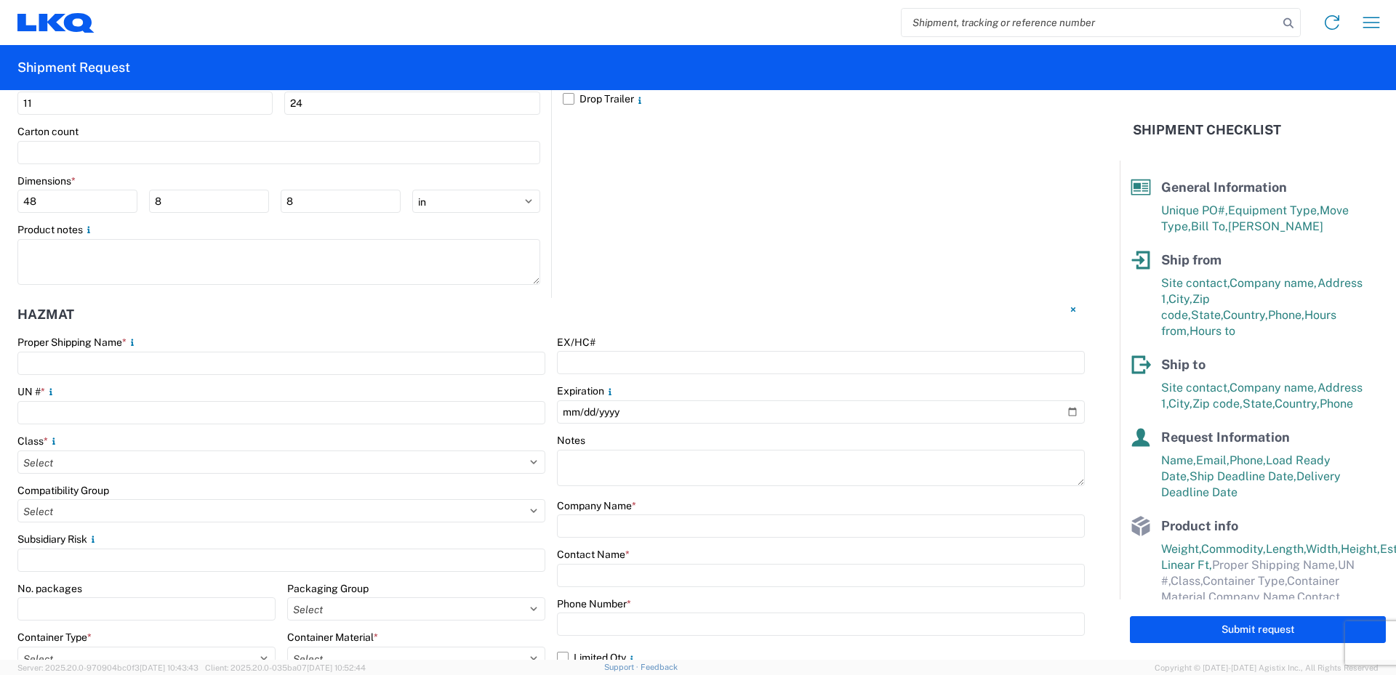
scroll to position [1538, 0]
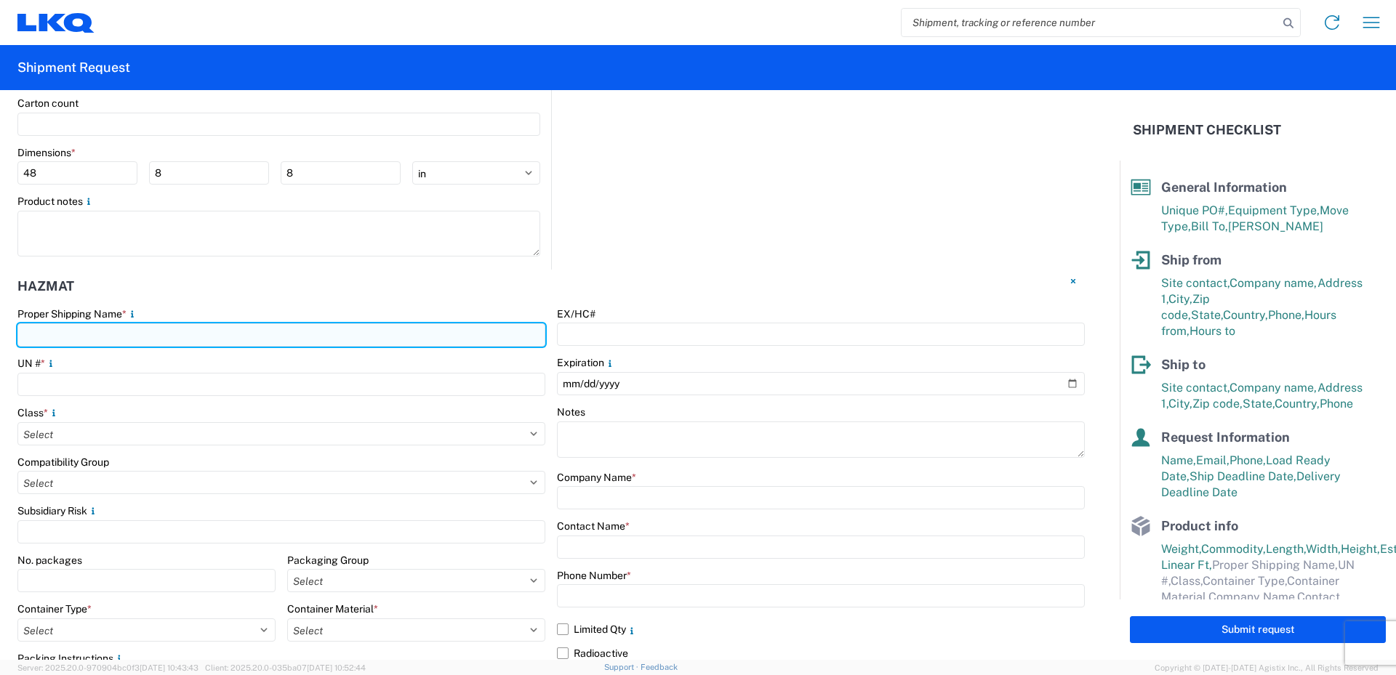
click at [101, 335] on input "text" at bounding box center [281, 335] width 528 height 23
type input "p"
type input "Paint"
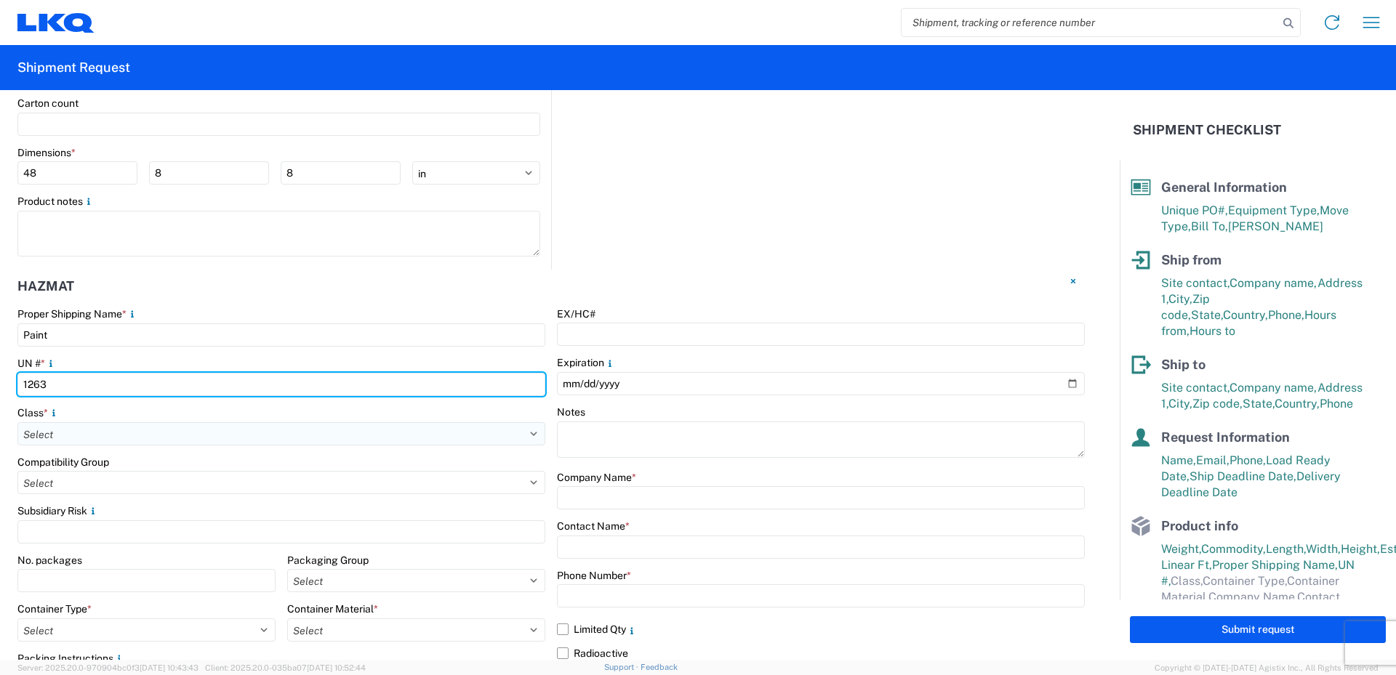
type input "1263"
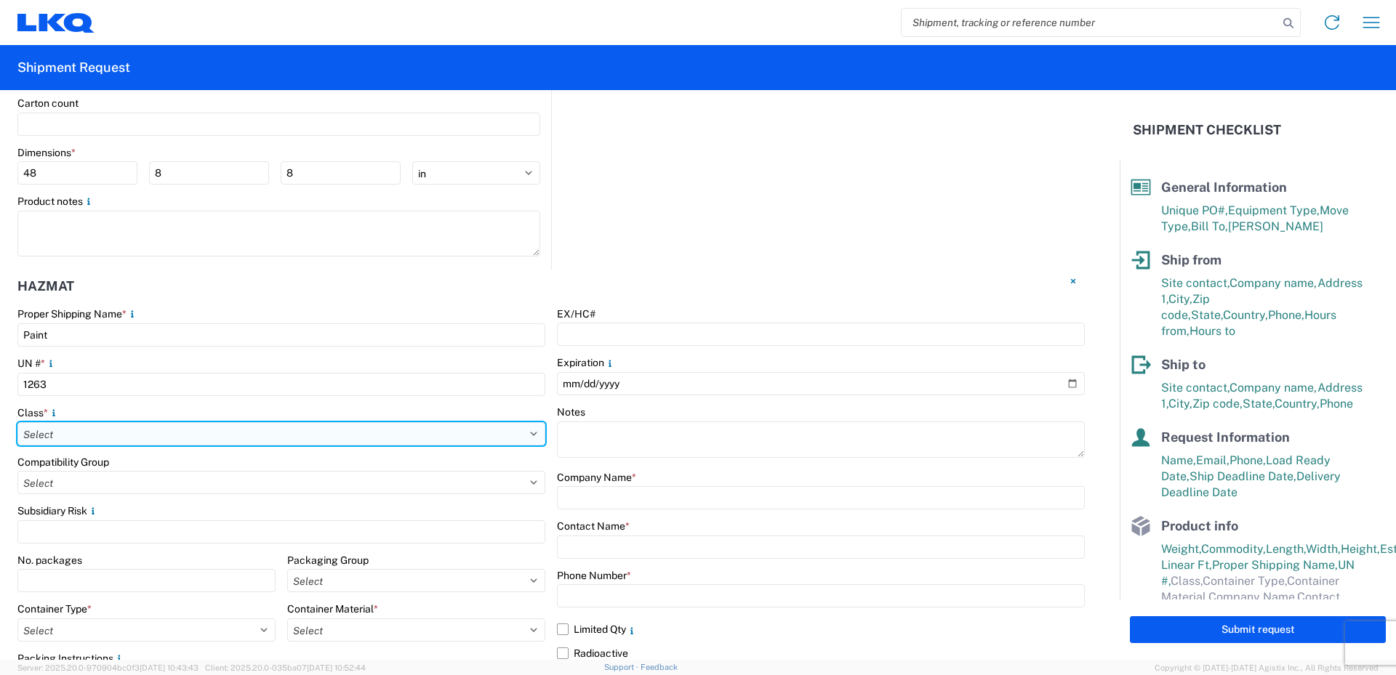
click at [68, 430] on select "Select 1 Explosive 1.1 Explosive 1.2 Explosive 1.3 Explosive 1.4 Explosive 1.5 …" at bounding box center [281, 433] width 528 height 23
select select "3 Flammable Liquid"
click at [17, 422] on select "Select 1 Explosive 1.1 Explosive 1.2 Explosive 1.3 Explosive 1.4 Explosive 1.5 …" at bounding box center [281, 433] width 528 height 23
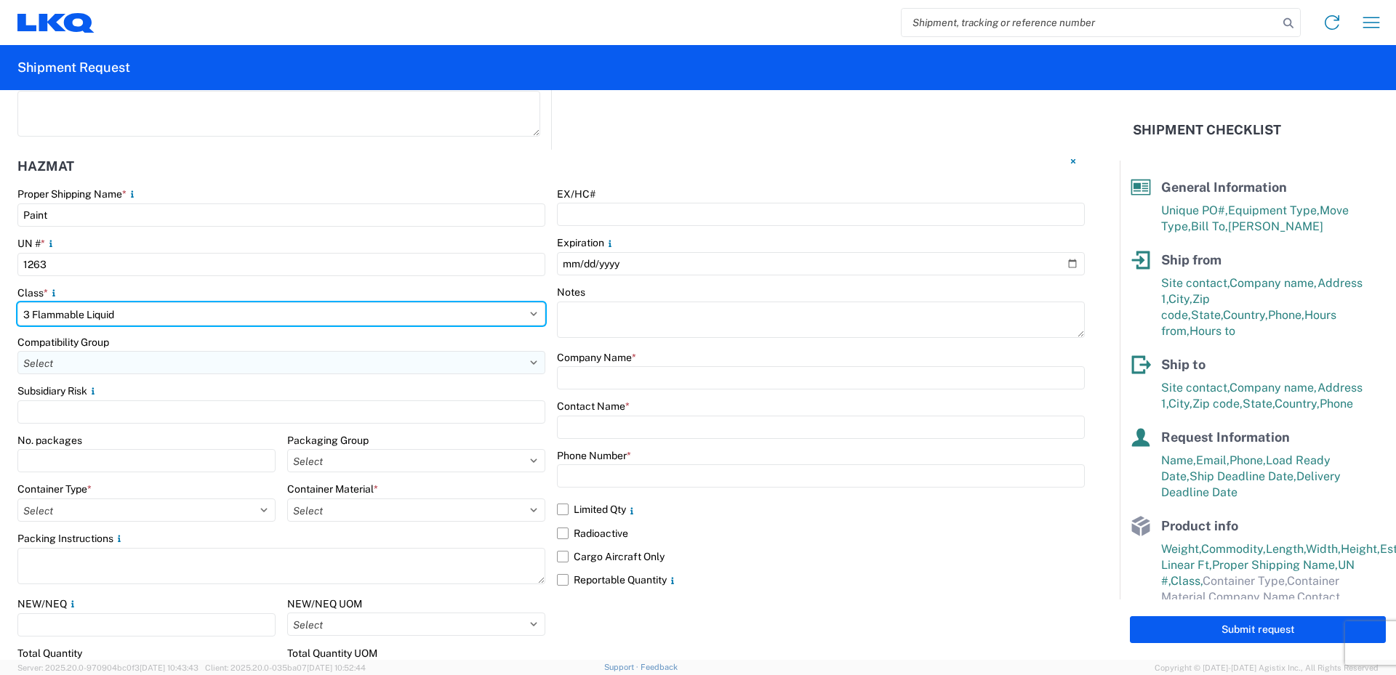
scroll to position [1683, 0]
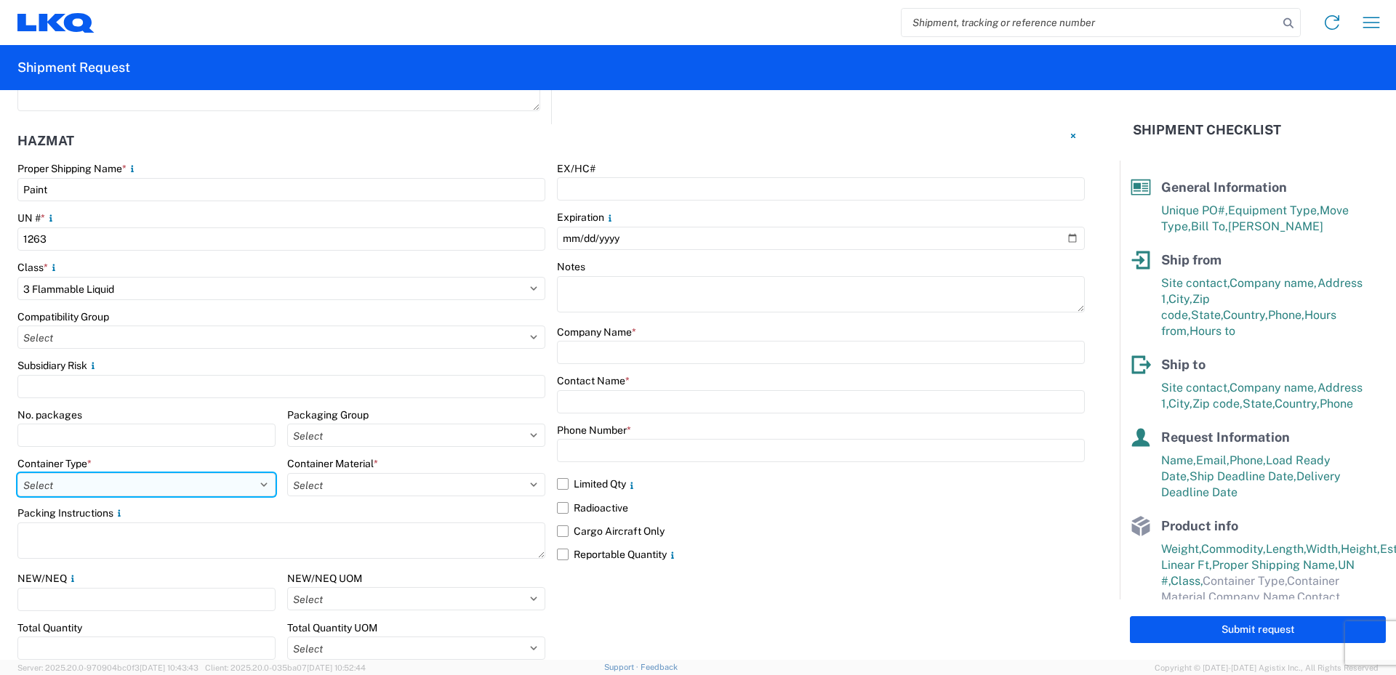
click at [260, 484] on select "Select 5 - Bags 4 - Boxes 6 - Composite Packaging 1 - Drums 3 - Jerricans None …" at bounding box center [146, 484] width 258 height 23
select select "BOXES"
click at [17, 473] on select "Select 5 - Bags 4 - Boxes 6 - Composite Packaging 1 - Drums 3 - Jerricans None …" at bounding box center [146, 484] width 258 height 23
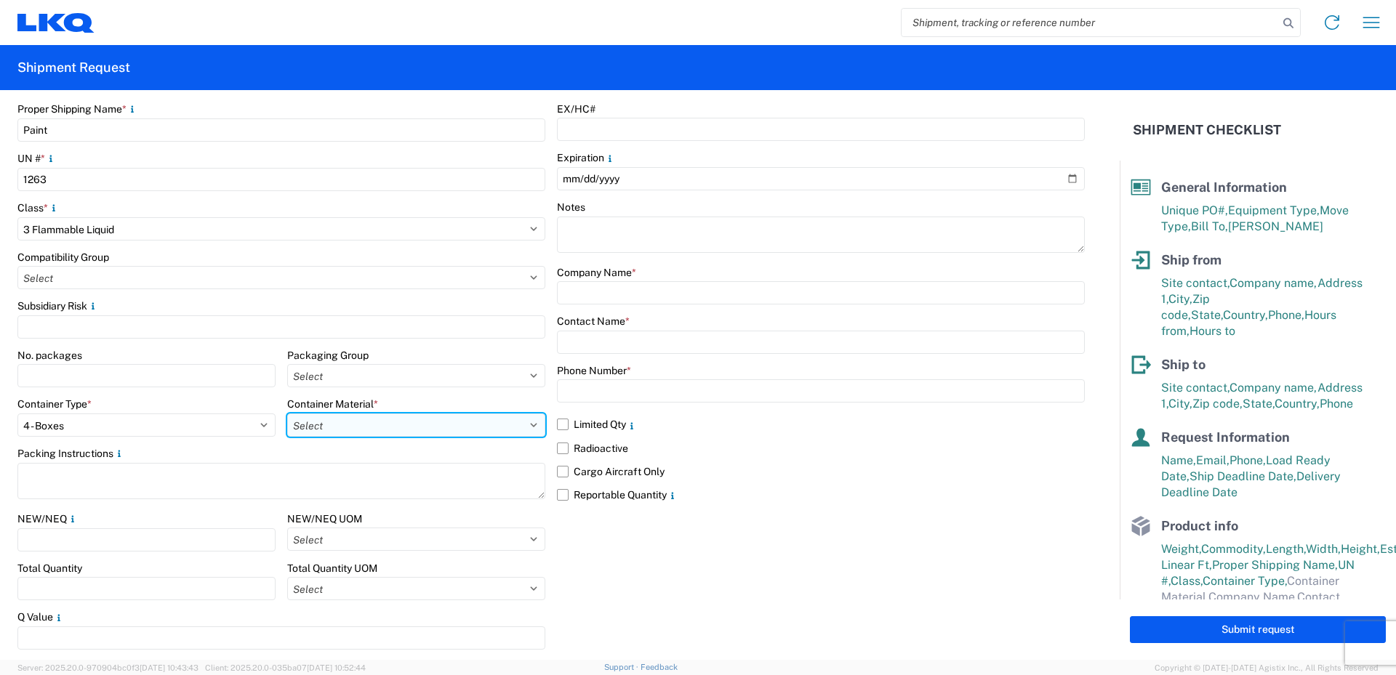
click at [397, 419] on select "Select B - Aluminum G - Fiberboard P - Glass, porcelain or stoneware (not used …" at bounding box center [416, 425] width 258 height 23
select select "PAPER_MULTI"
click at [287, 414] on select "Select B - Aluminum G - Fiberboard P - Glass, porcelain or stoneware (not used …" at bounding box center [416, 425] width 258 height 23
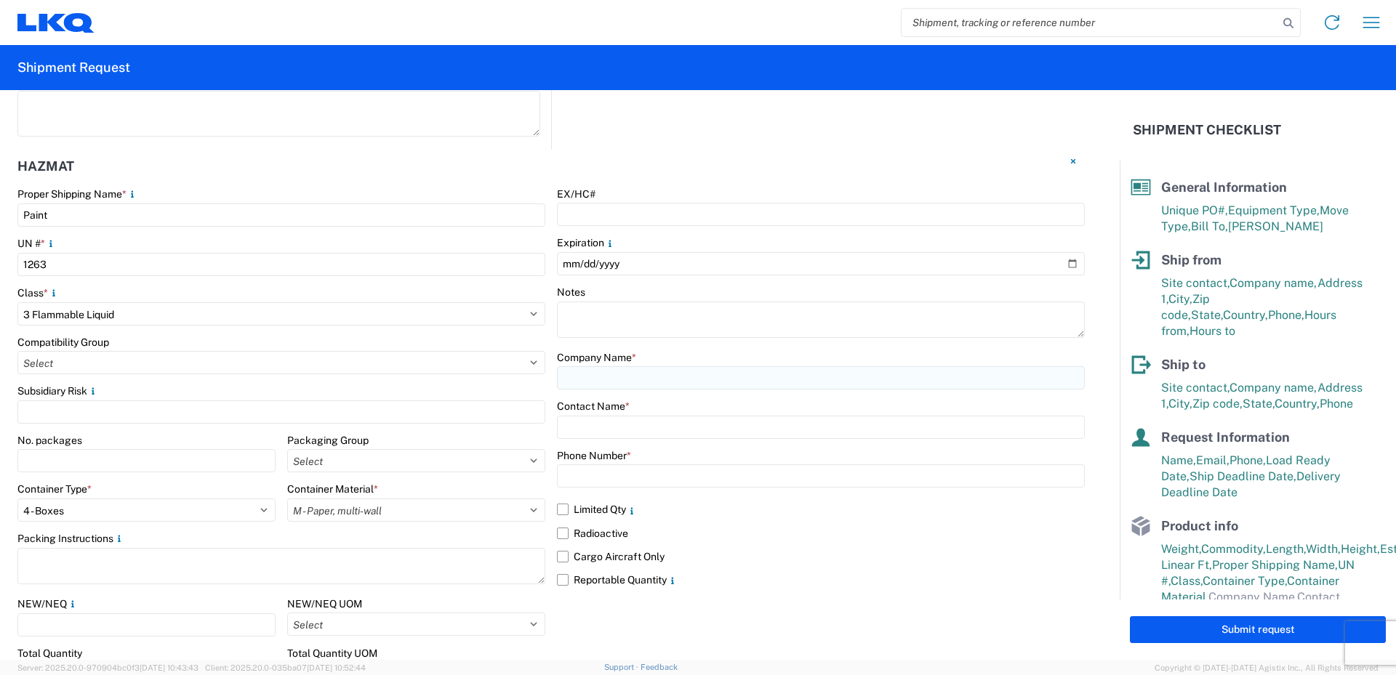
scroll to position [1670, 0]
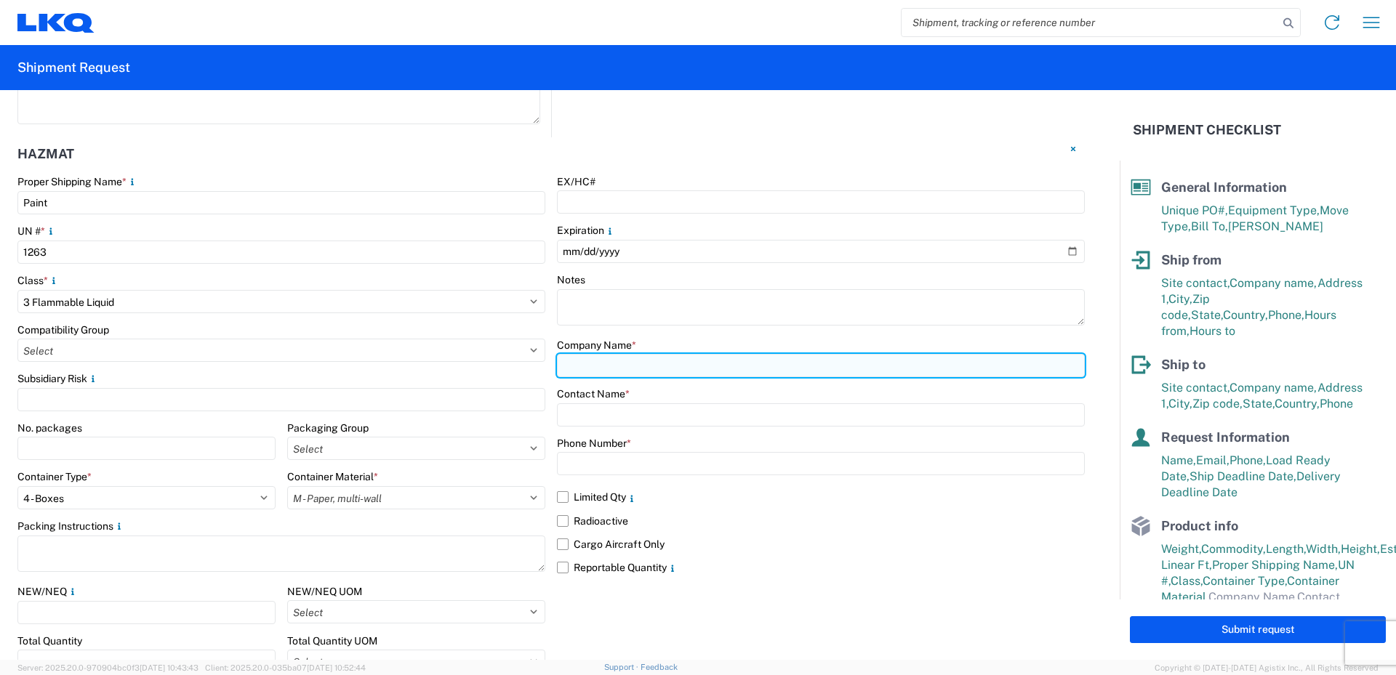
click at [613, 367] on input "text" at bounding box center [821, 365] width 528 height 23
type input "LKQ/FinishMaster"
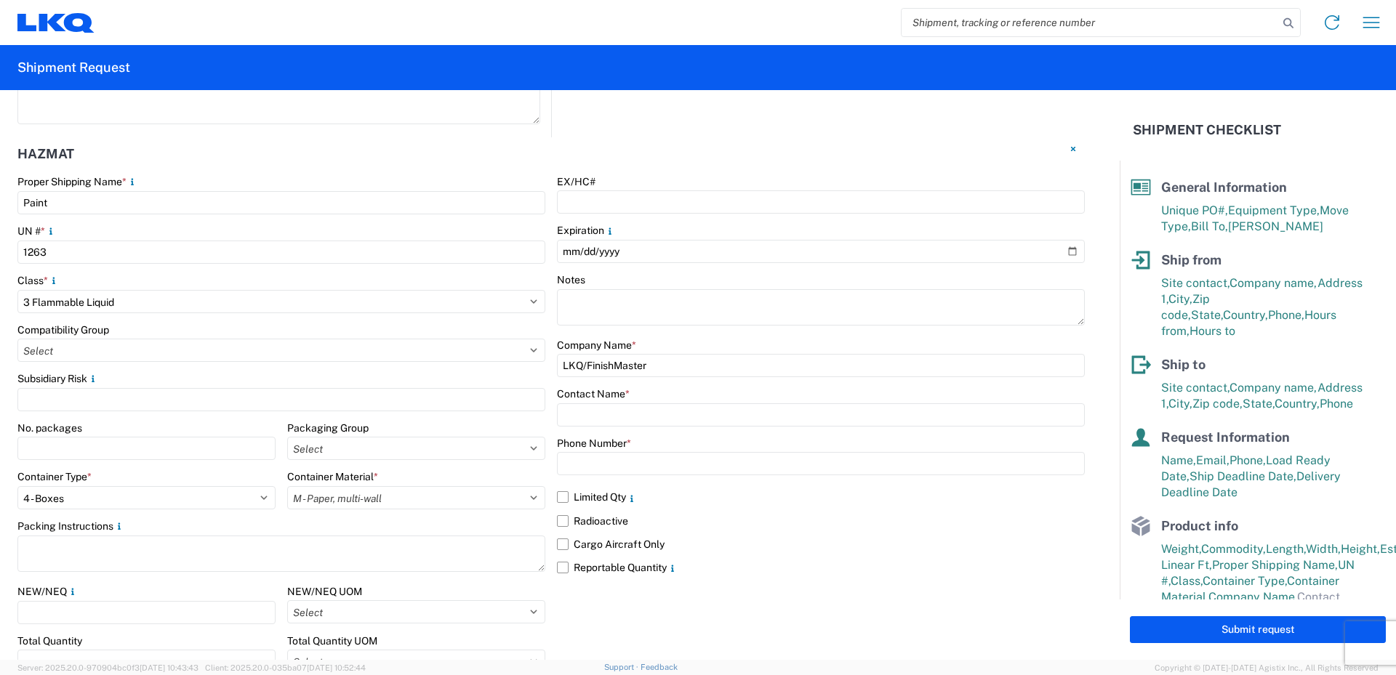
click at [689, 339] on div "Company Name *" at bounding box center [821, 345] width 528 height 13
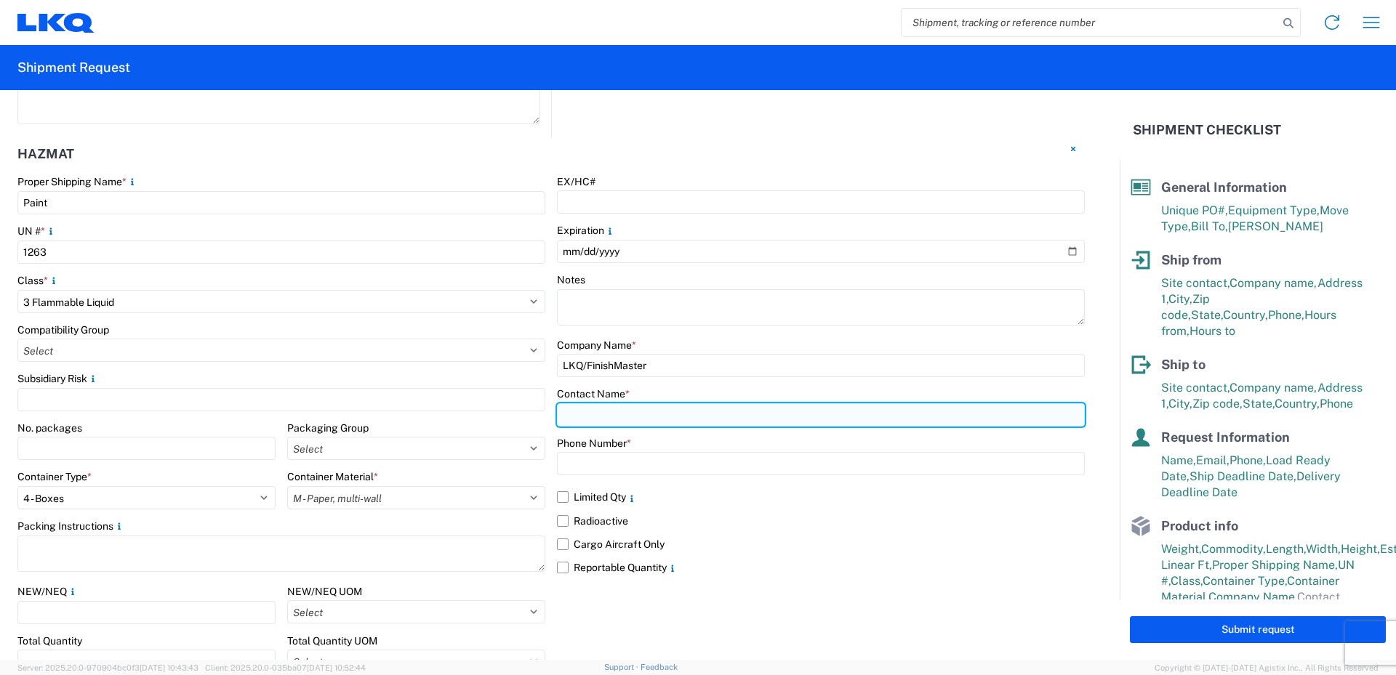
click at [585, 413] on input "text" at bounding box center [821, 415] width 528 height 23
type input "[PERSON_NAME]"
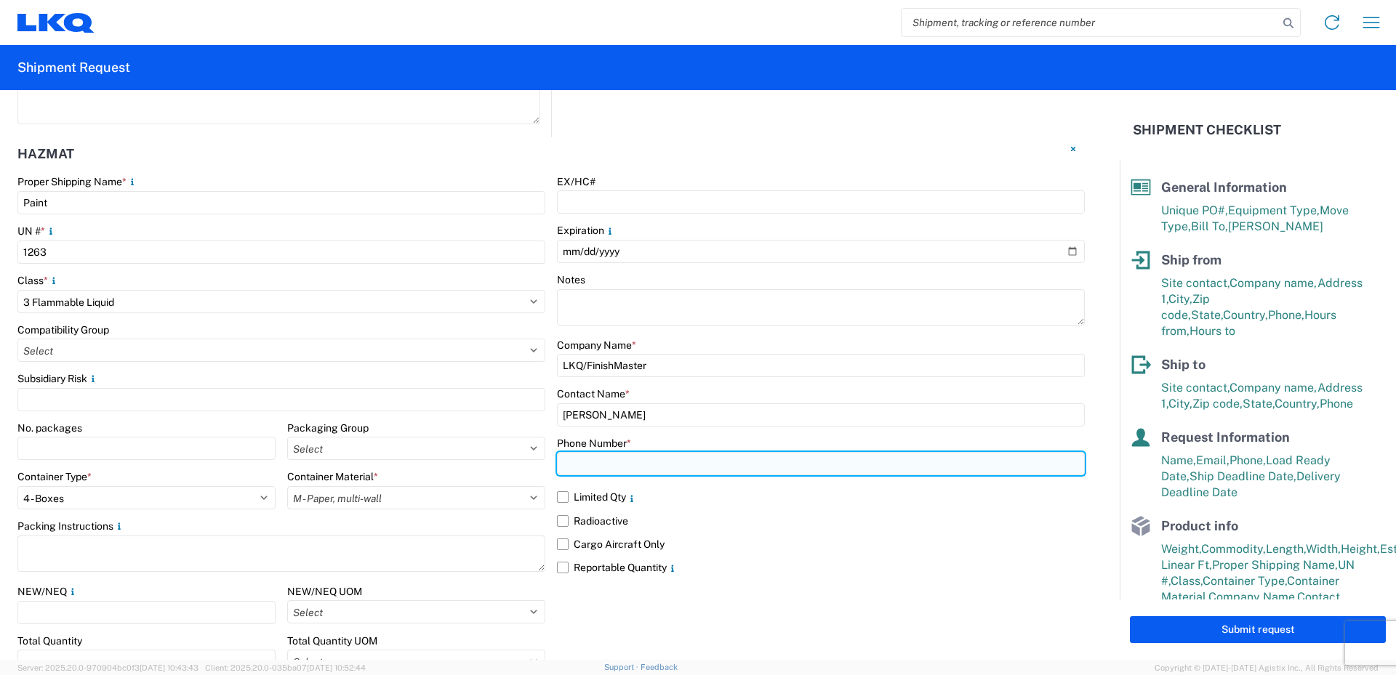
click at [585, 463] on input "text" at bounding box center [821, 463] width 528 height 23
type input "[PHONE_NUMBER]"
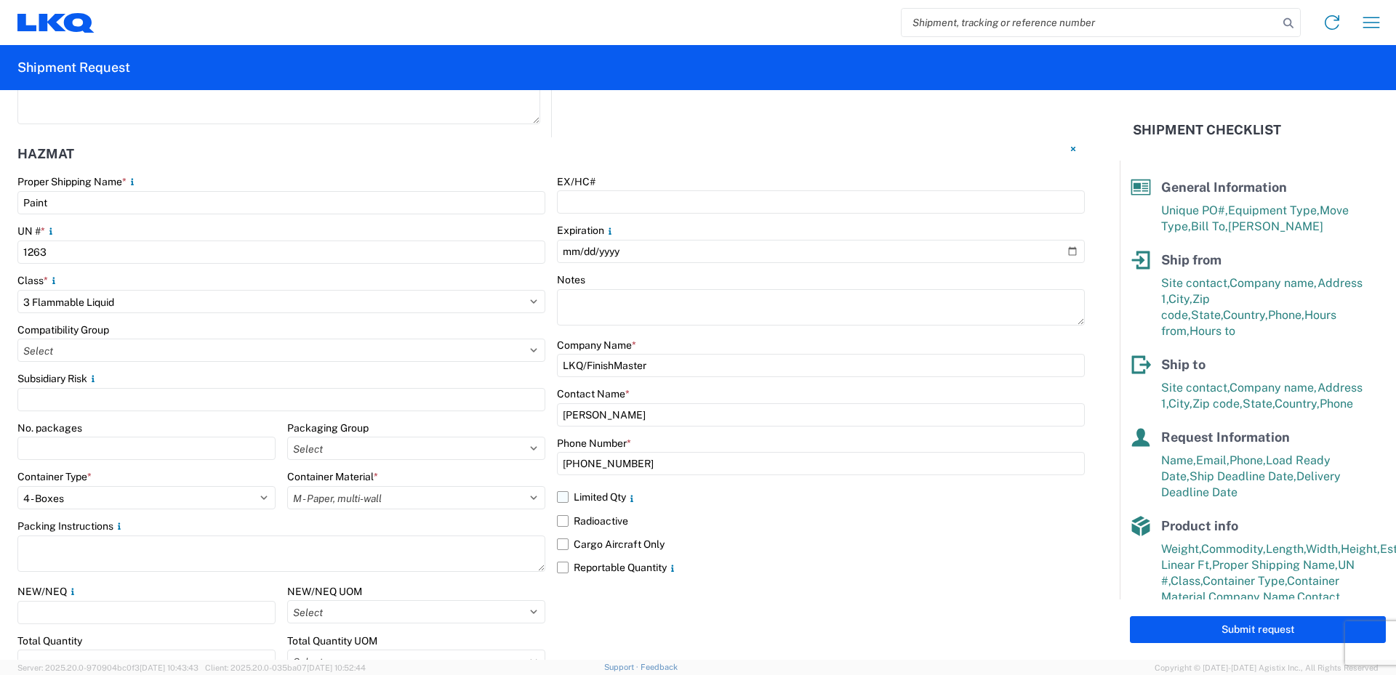
click at [560, 499] on label "Limited Qty" at bounding box center [821, 497] width 528 height 23
click at [0, 0] on input "Limited Qty" at bounding box center [0, 0] width 0 height 0
click at [561, 568] on label "Reportable Quantity" at bounding box center [821, 567] width 528 height 23
click at [0, 0] on input "Reportable Quantity" at bounding box center [0, 0] width 0 height 0
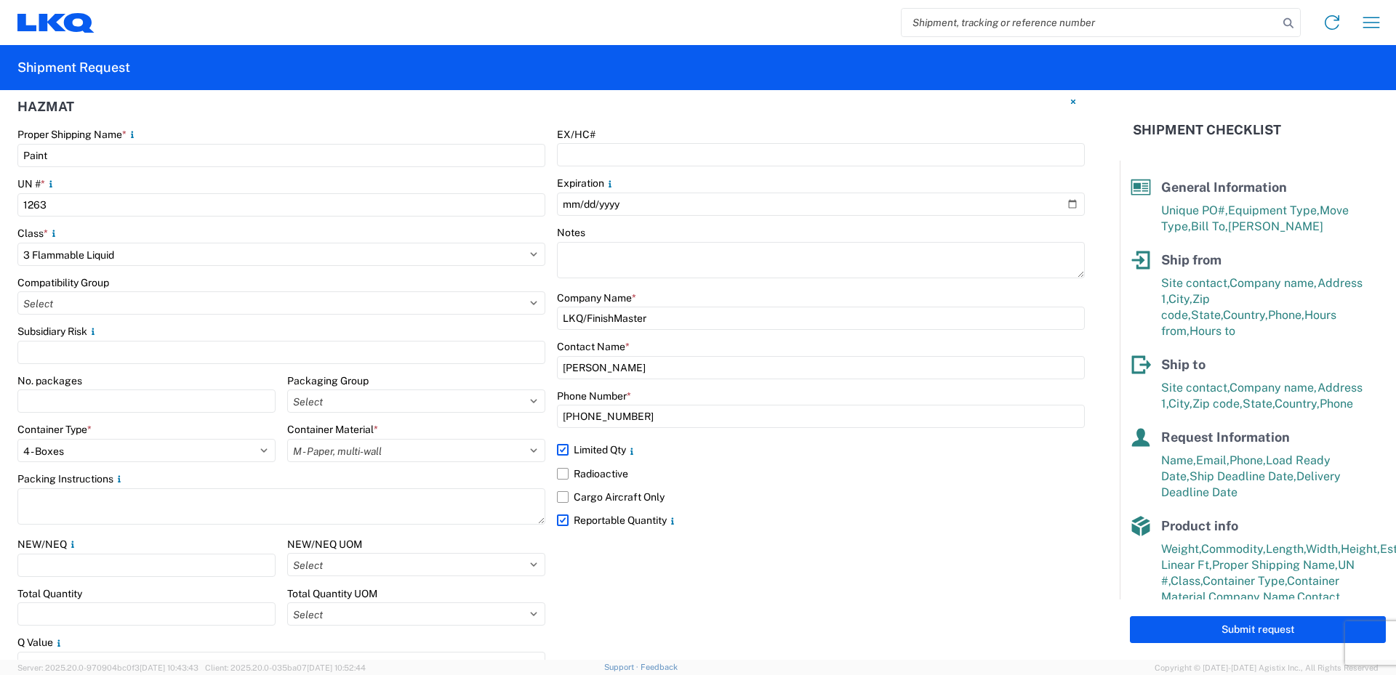
scroll to position [1743, 0]
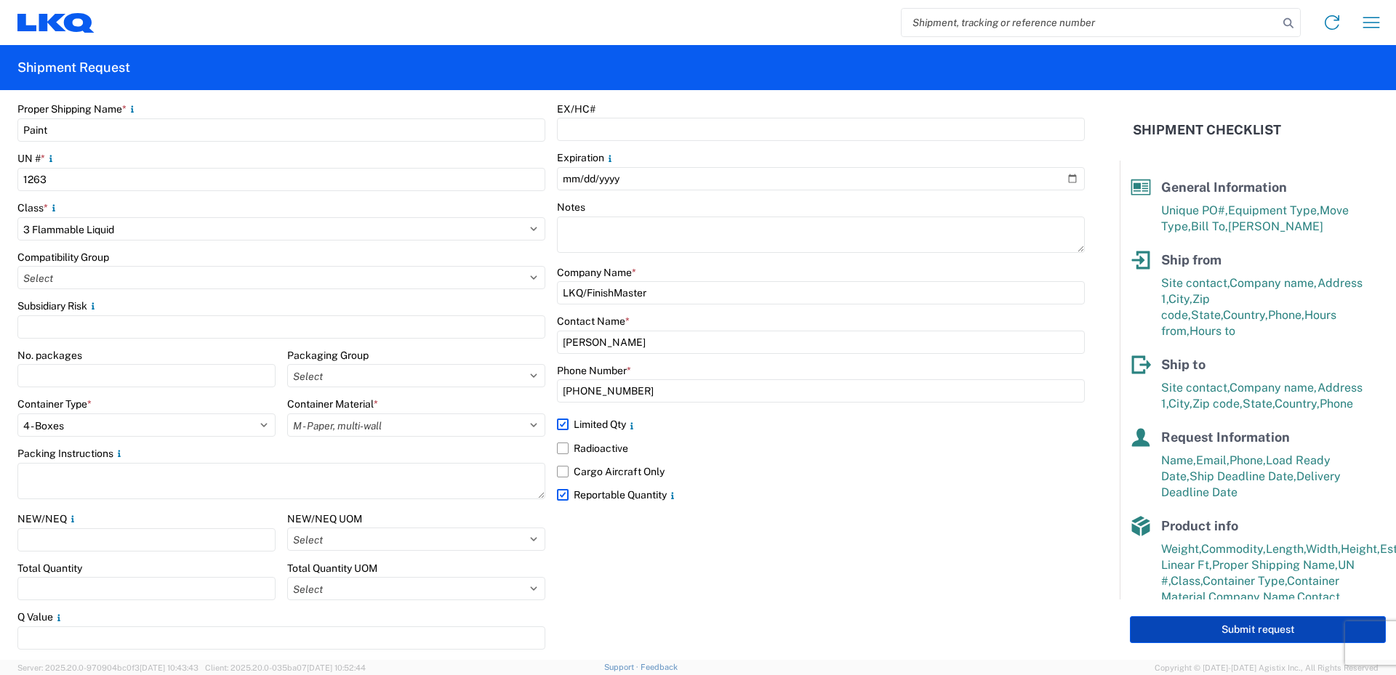
click at [1244, 633] on button "Submit request" at bounding box center [1258, 630] width 256 height 27
select select "US"
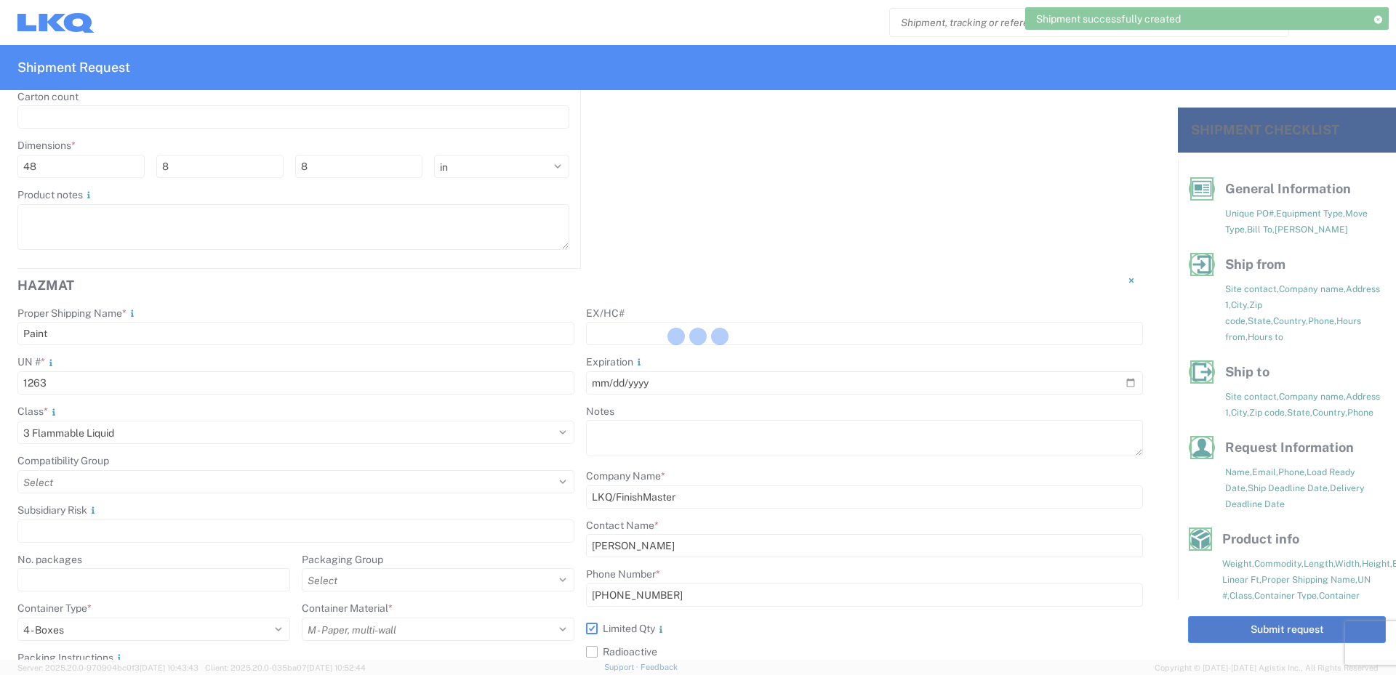
scroll to position [1839, 0]
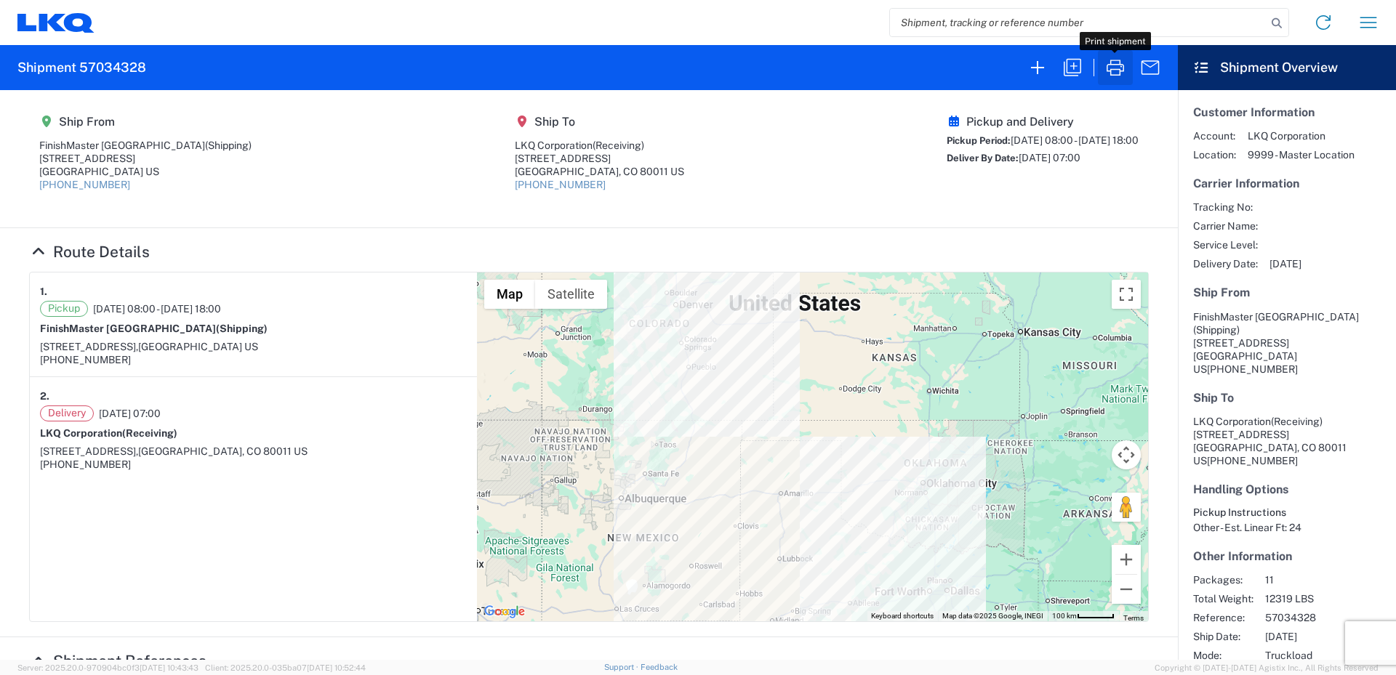
click at [1118, 70] on icon "button" at bounding box center [1115, 68] width 17 height 16
click at [1115, 73] on icon "button" at bounding box center [1115, 67] width 23 height 23
